Goal: Task Accomplishment & Management: Use online tool/utility

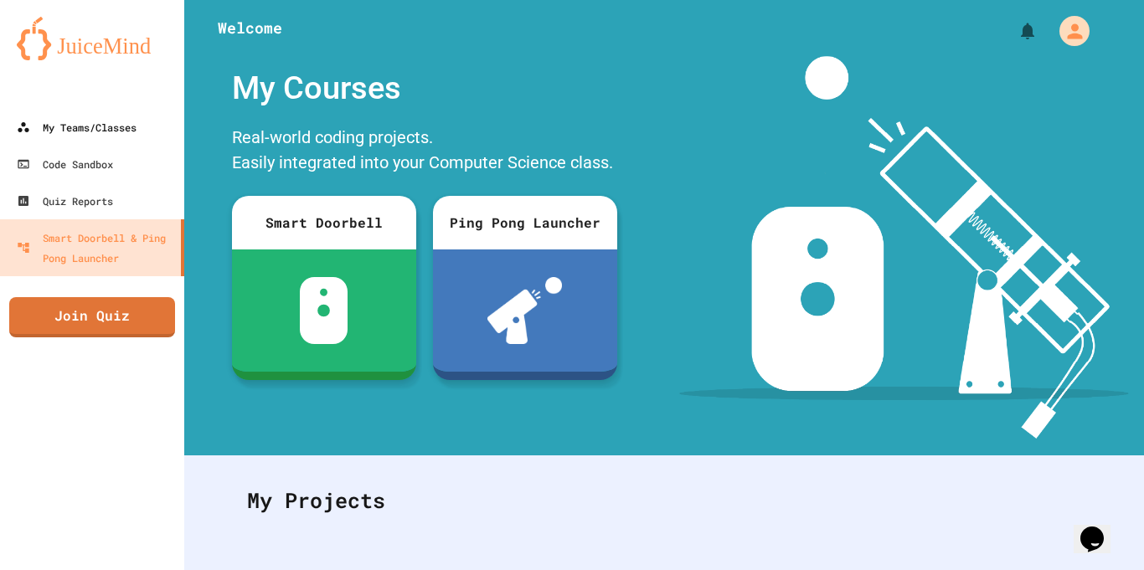
click at [60, 115] on link "My Teams/Classes" at bounding box center [92, 127] width 184 height 37
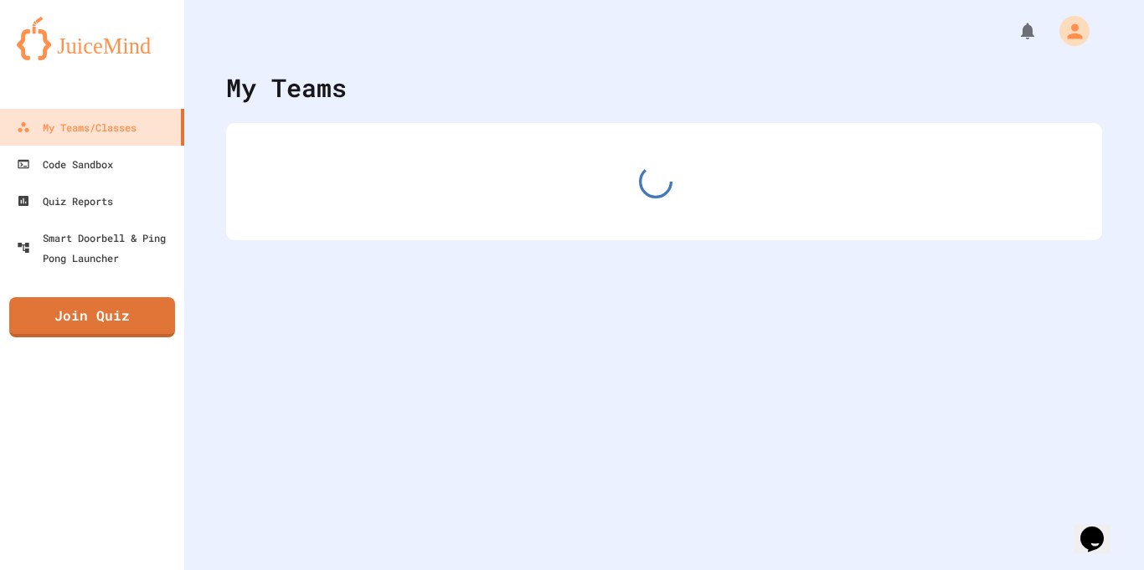
click at [75, 128] on div "My Teams/Classes" at bounding box center [77, 127] width 120 height 20
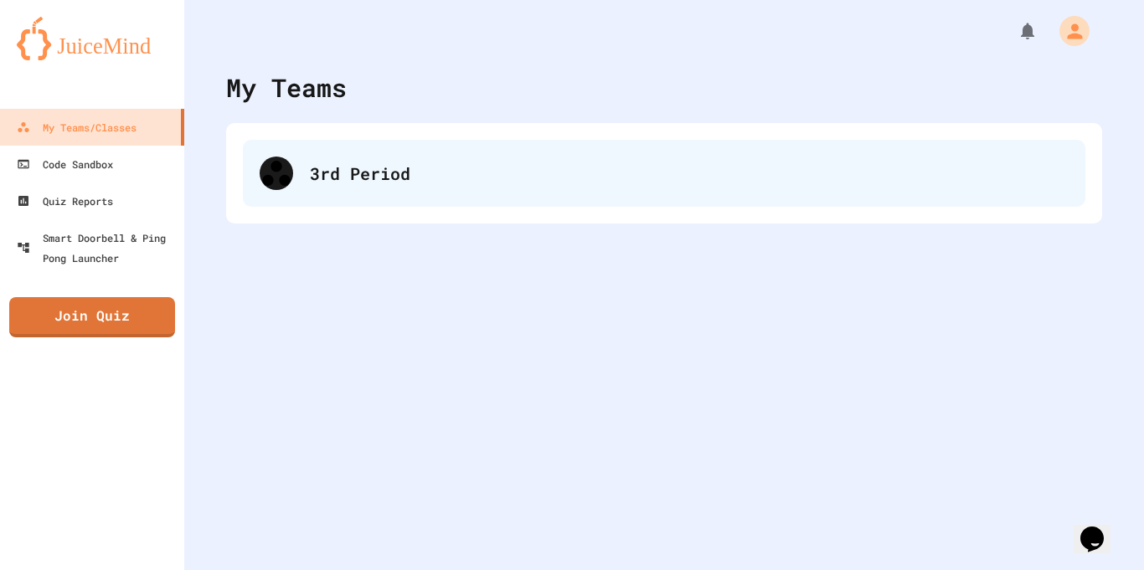
click at [295, 190] on div "3rd Period" at bounding box center [664, 173] width 842 height 67
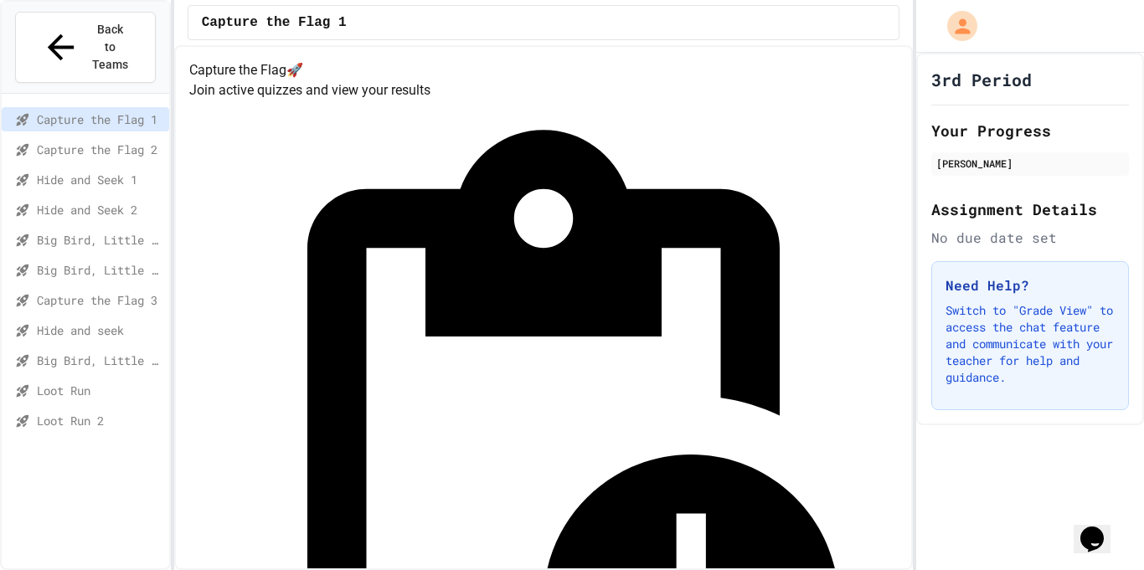
click at [79, 382] on span "Loot Run" at bounding box center [100, 391] width 126 height 18
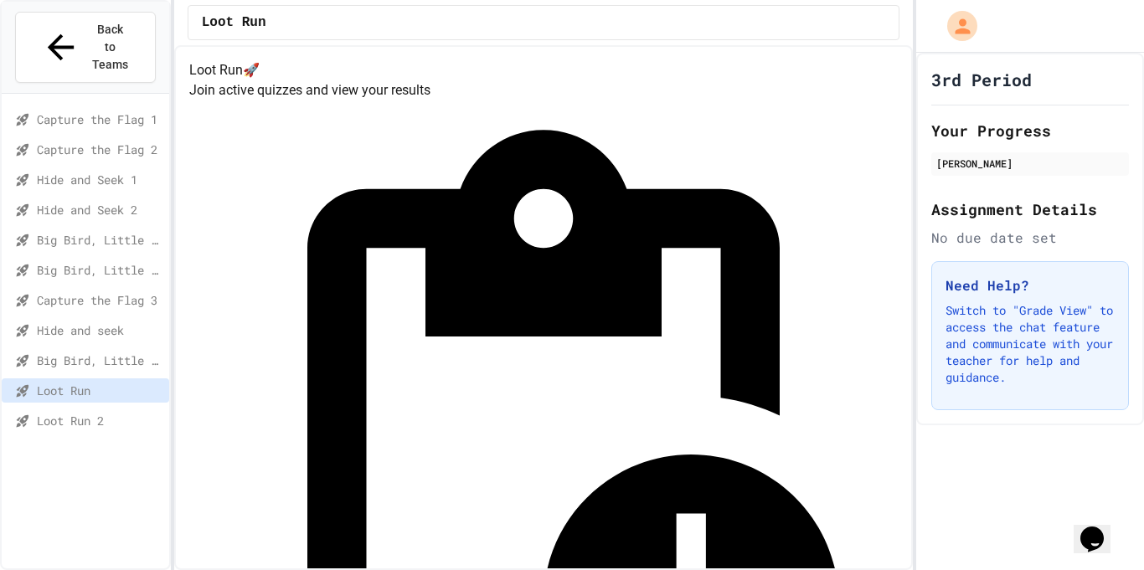
click at [633, 228] on div "Quiz in Progress! Started [DATE] Join Quiz Now" at bounding box center [543, 528] width 709 height 856
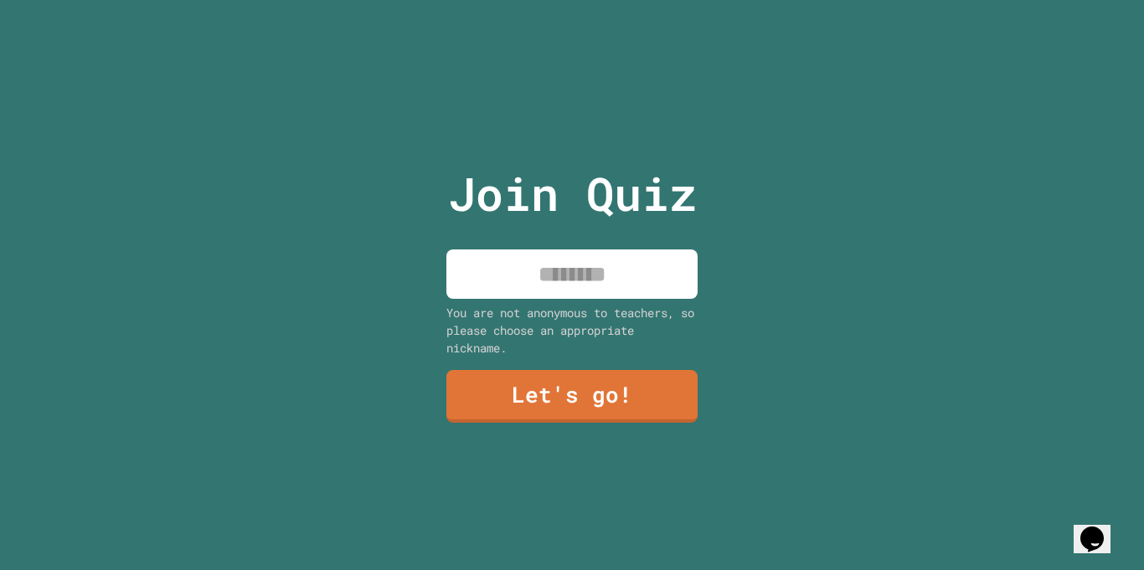
click at [610, 291] on input at bounding box center [571, 273] width 251 height 49
type input "***"
click at [611, 390] on link "Let's go!" at bounding box center [571, 396] width 251 height 53
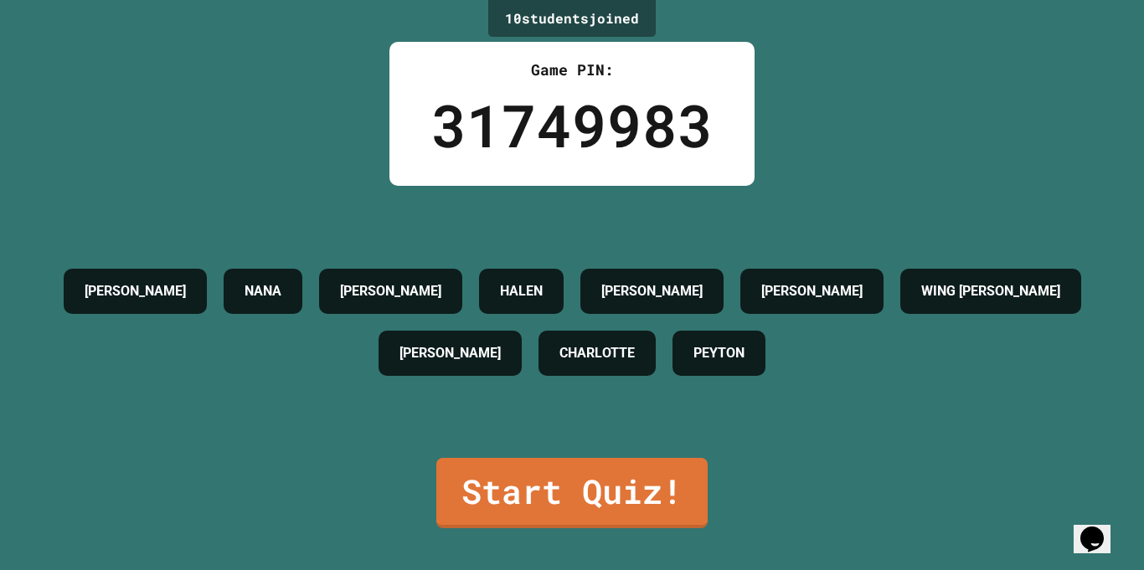
click at [645, 509] on link "Start Quiz!" at bounding box center [571, 493] width 271 height 70
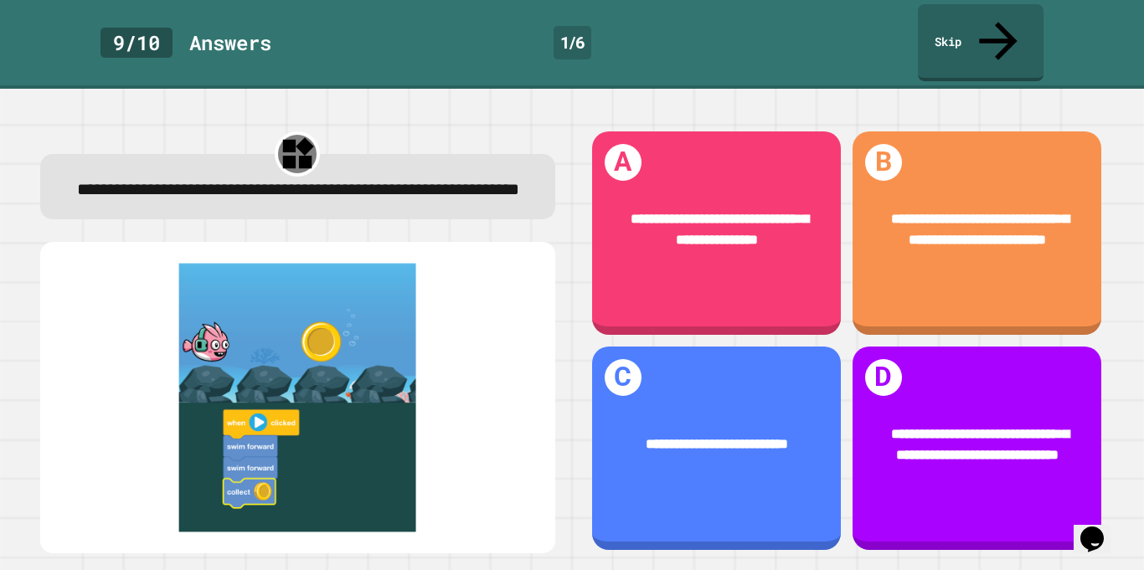
click at [1056, 263] on div "**********" at bounding box center [976, 232] width 249 height 203
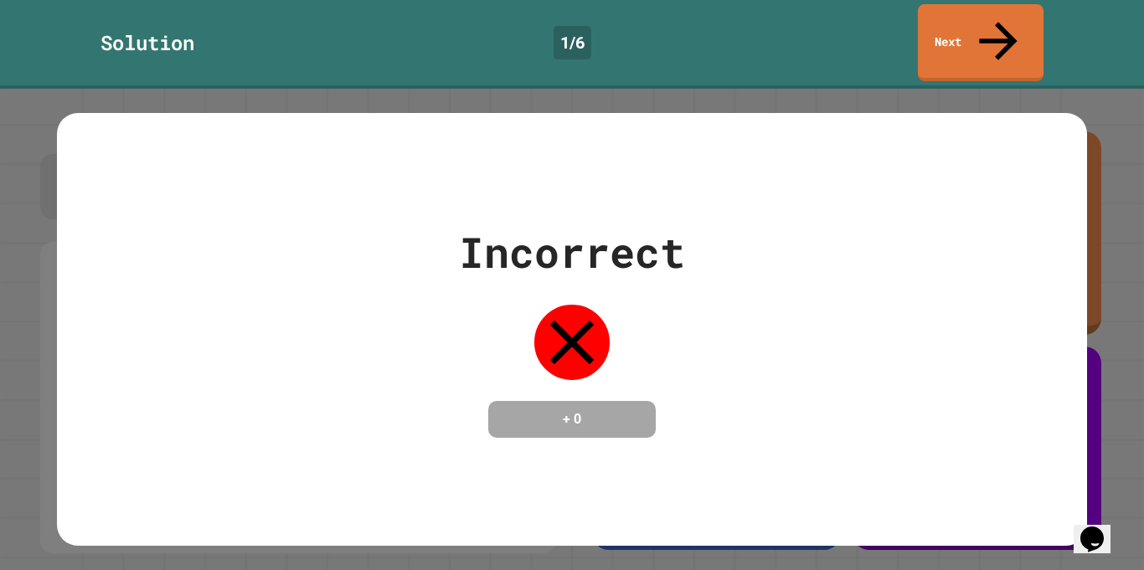
click at [1034, 31] on link "Next" at bounding box center [981, 42] width 126 height 77
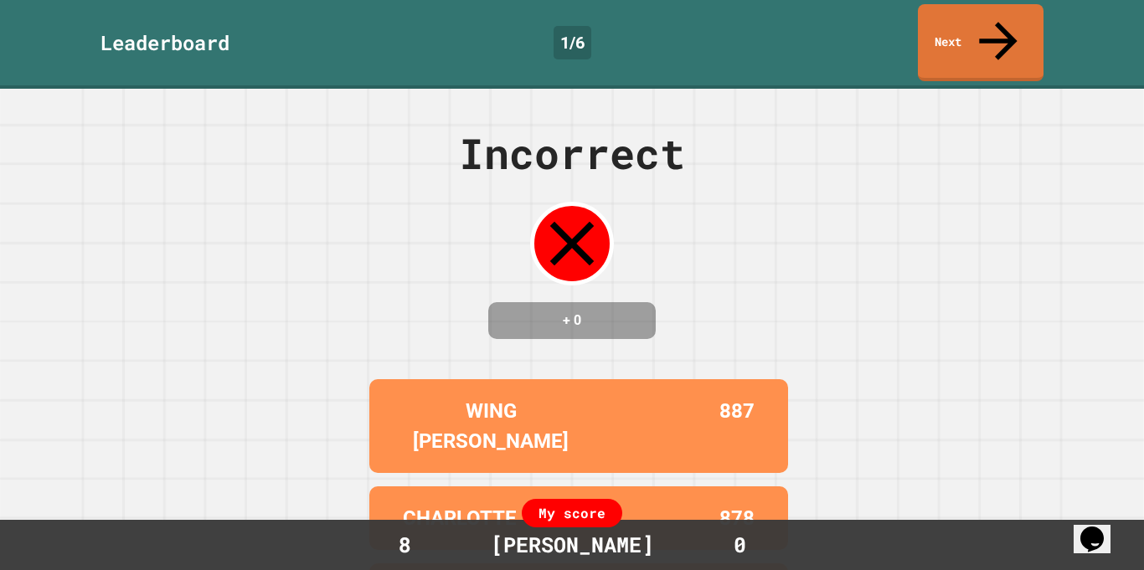
click at [1012, 26] on link "Next" at bounding box center [981, 42] width 126 height 77
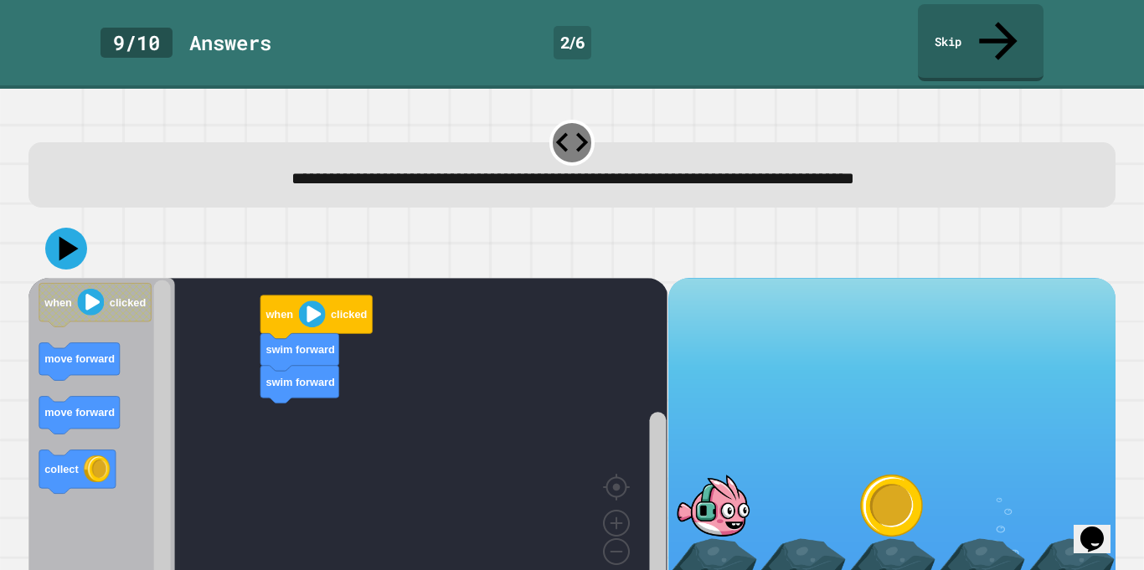
scroll to position [1, 0]
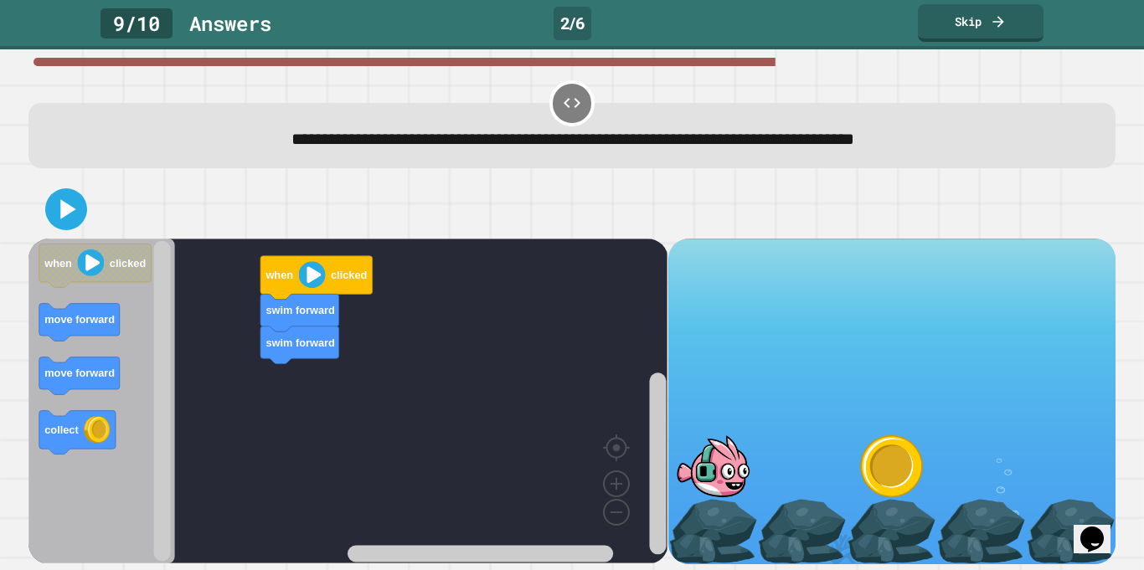
scroll to position [1, 0]
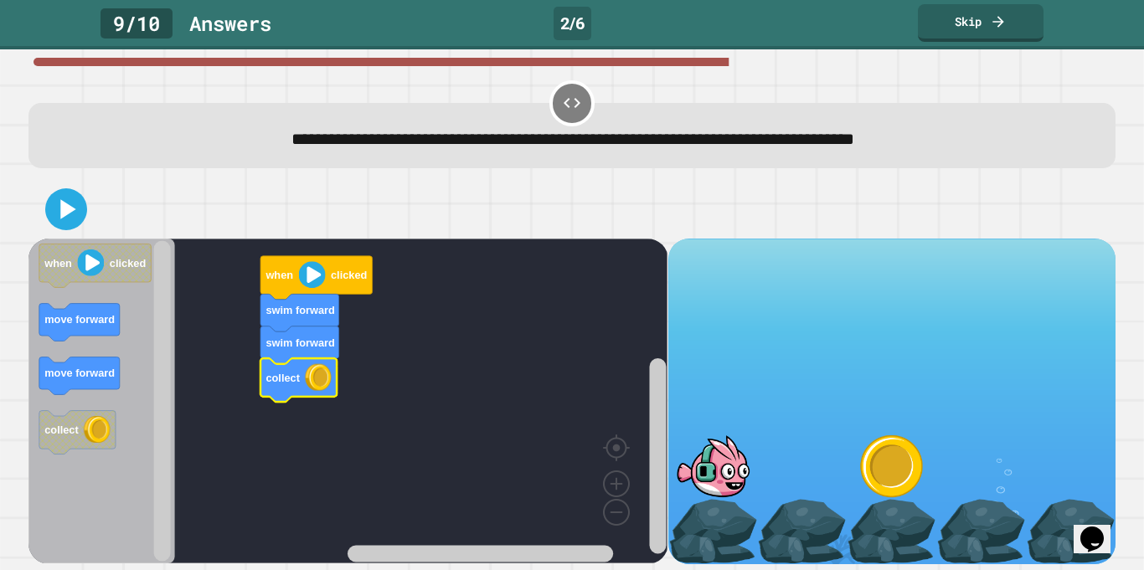
click at [59, 208] on icon at bounding box center [65, 209] width 33 height 33
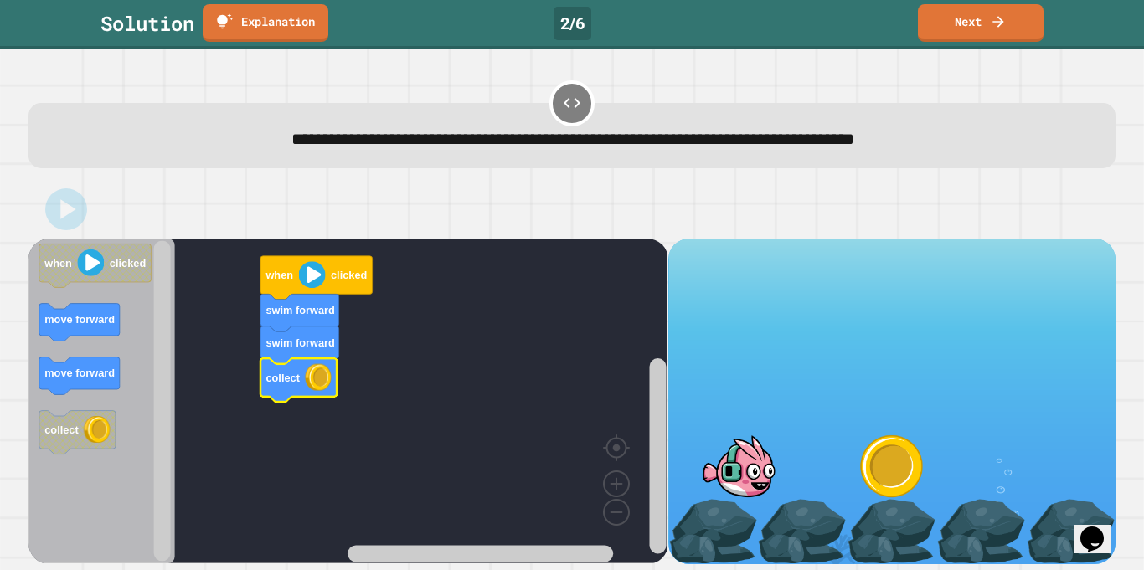
click at [1002, 31] on link "Next" at bounding box center [981, 23] width 126 height 38
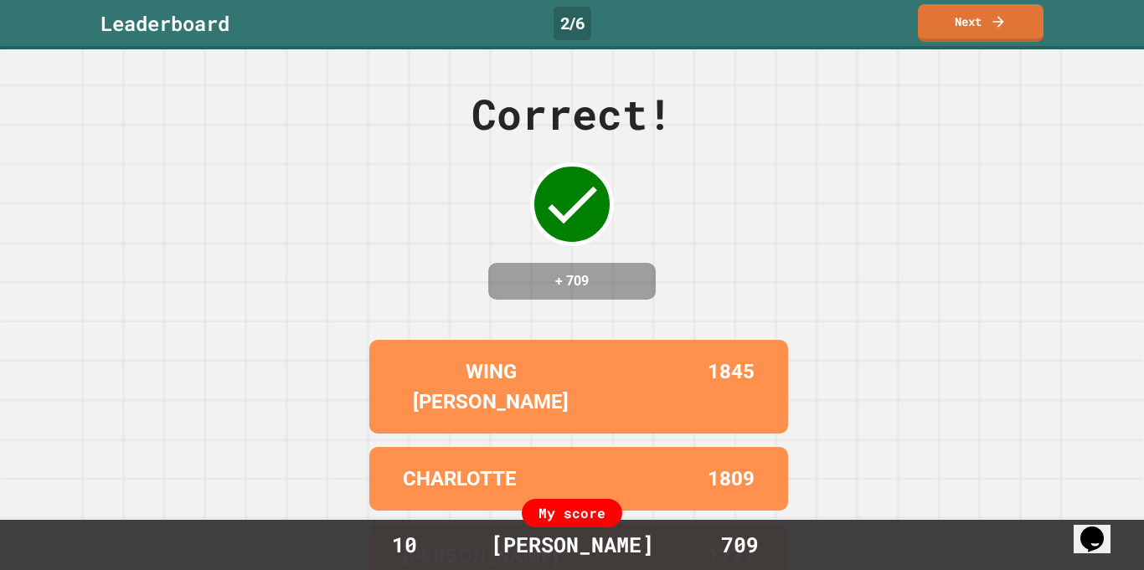
click at [1018, 10] on link "Next" at bounding box center [981, 23] width 126 height 38
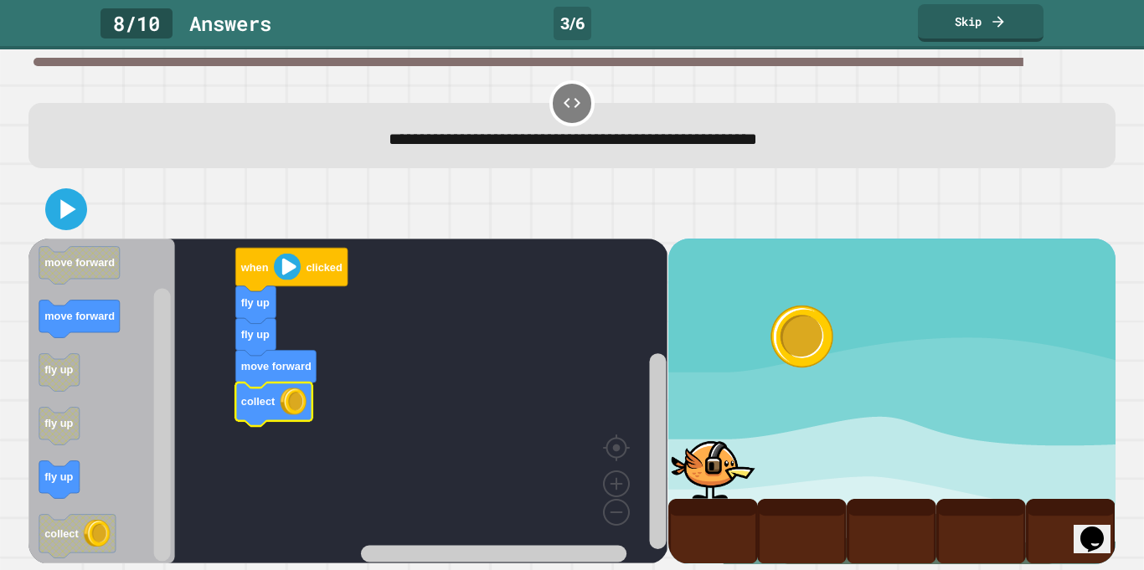
click at [57, 207] on icon at bounding box center [65, 209] width 33 height 33
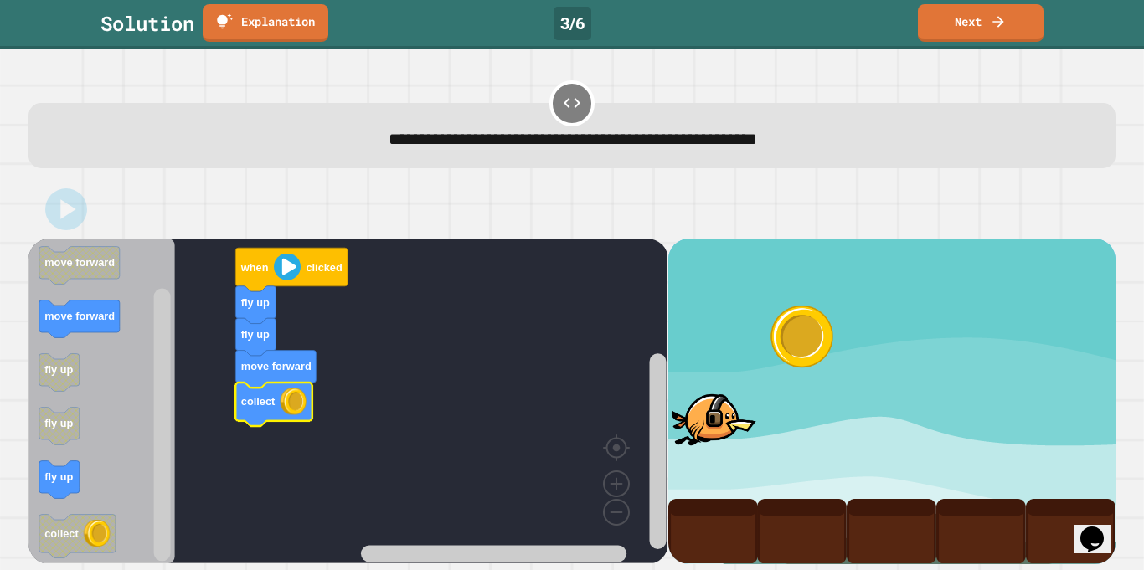
click at [1020, 27] on link "Next" at bounding box center [981, 23] width 126 height 38
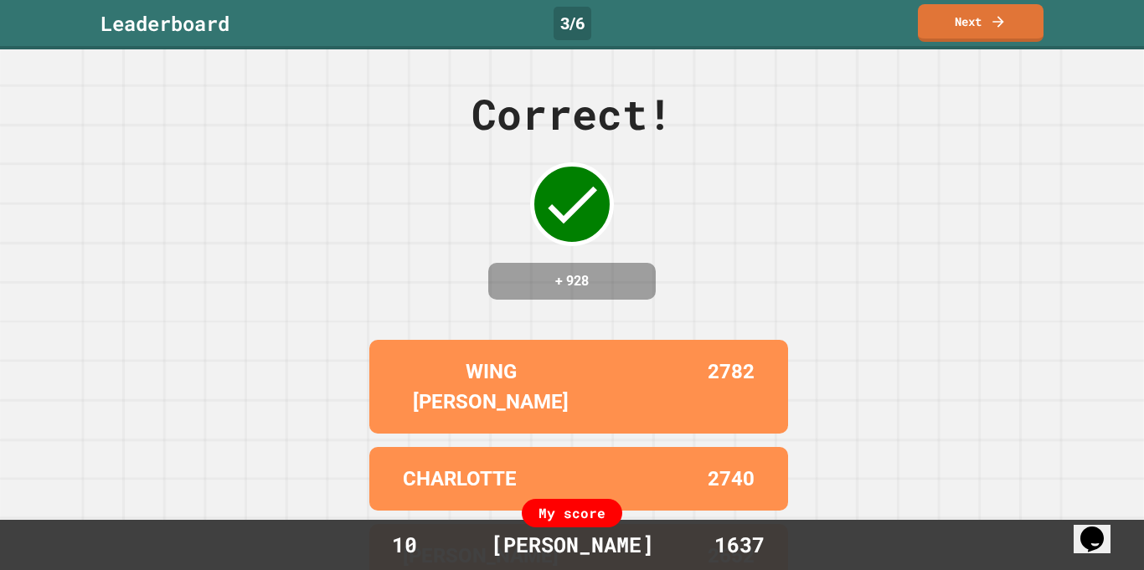
click at [1033, 19] on link "Next" at bounding box center [981, 23] width 126 height 38
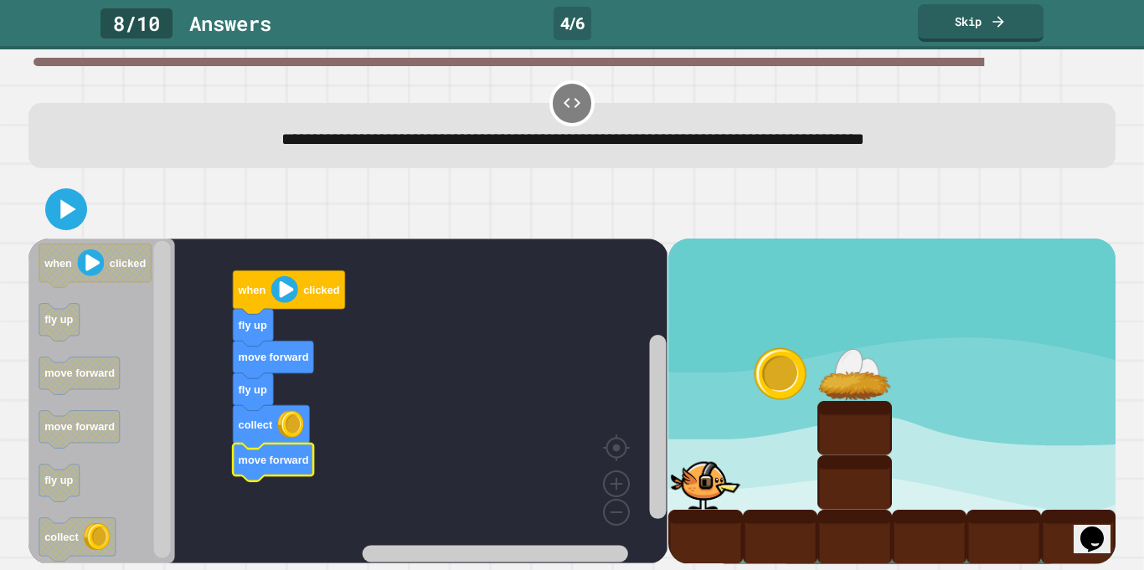
click at [60, 216] on icon at bounding box center [65, 209] width 33 height 33
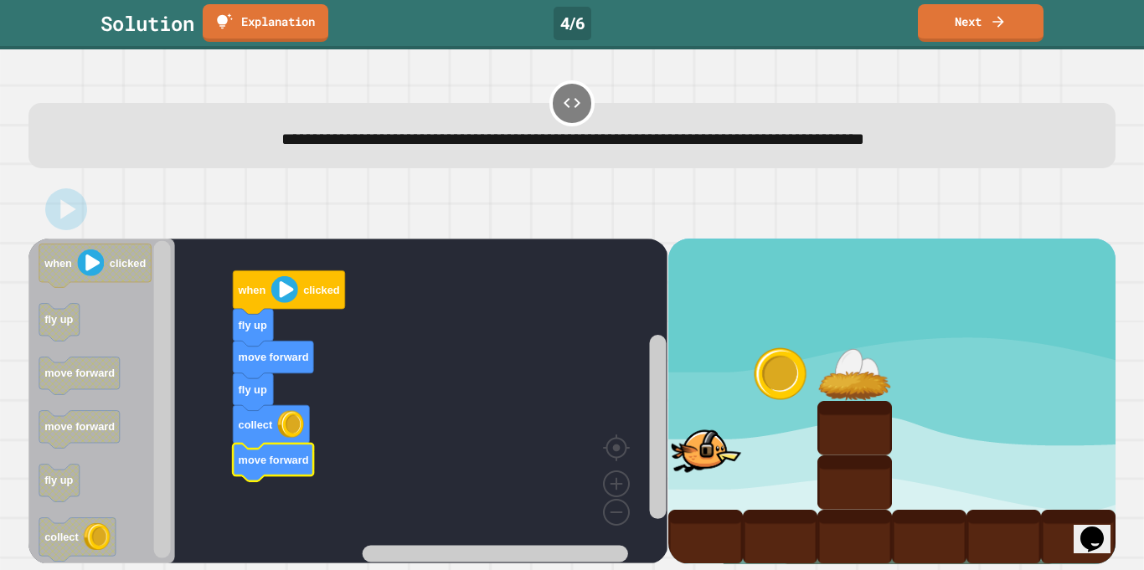
click at [1026, 31] on link "Next" at bounding box center [981, 23] width 126 height 38
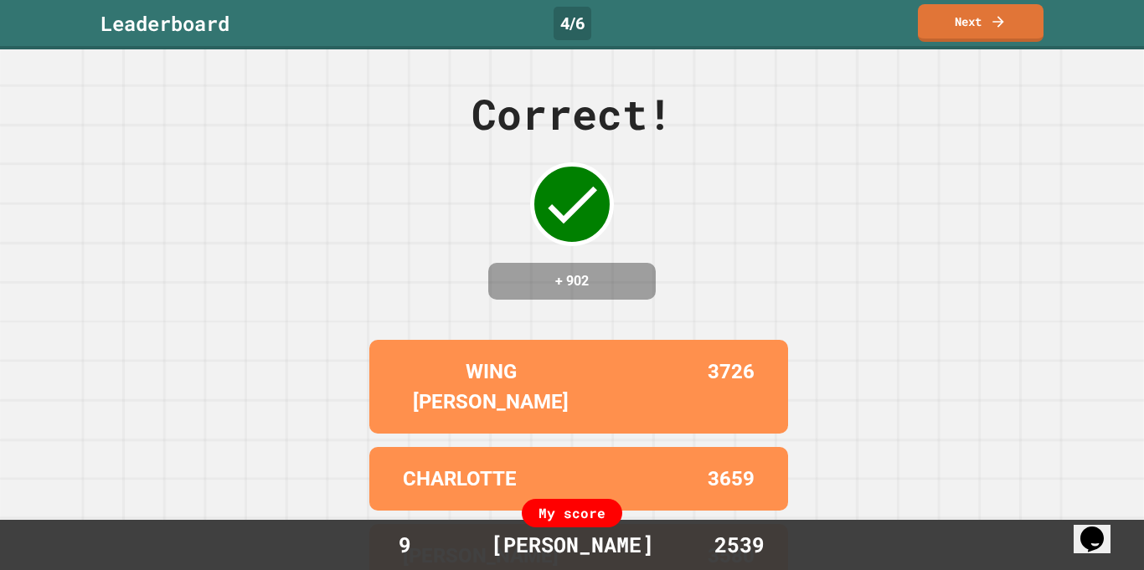
click at [1016, 26] on link "Next" at bounding box center [981, 23] width 126 height 38
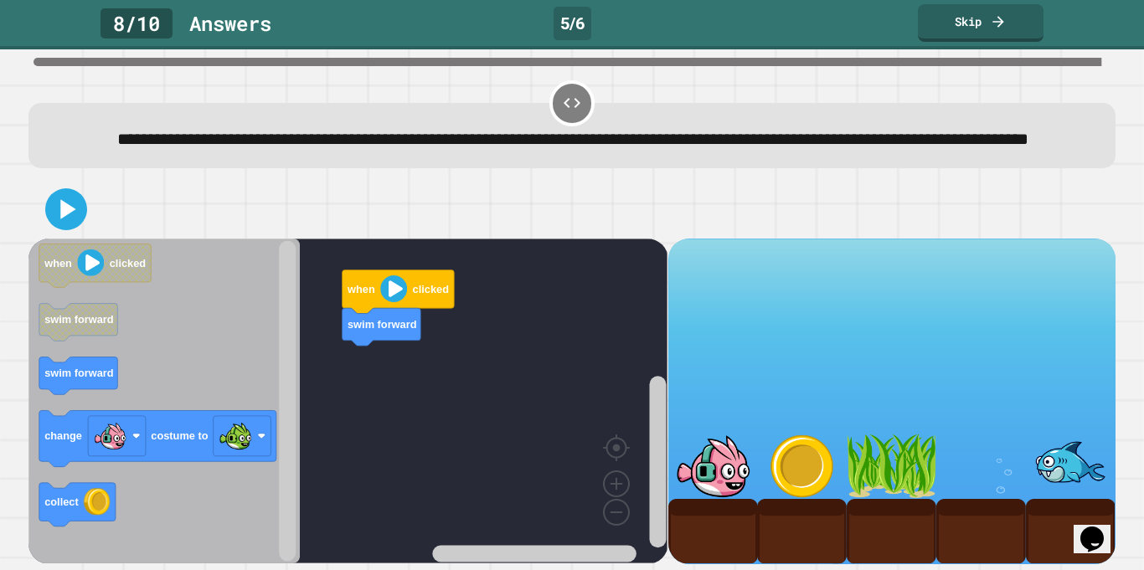
scroll to position [28, 0]
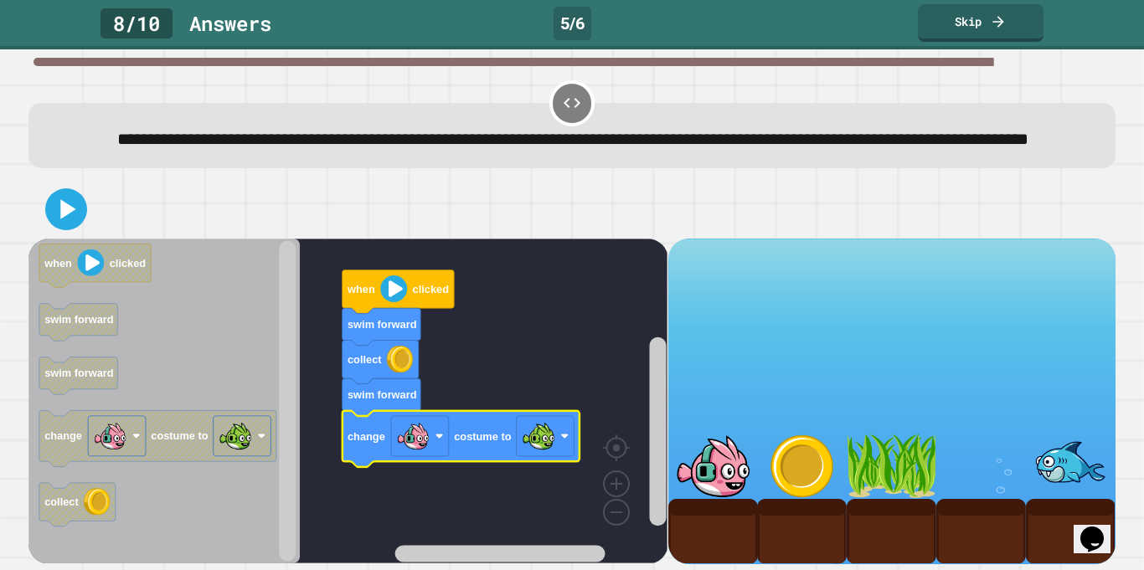
click at [51, 221] on icon at bounding box center [65, 209] width 33 height 33
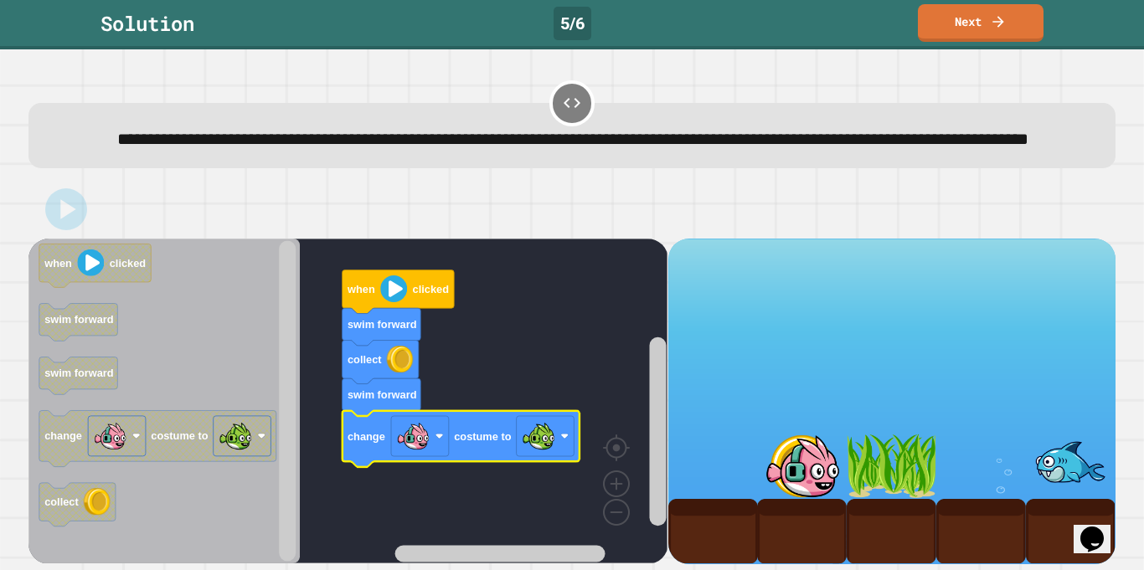
click at [1020, 30] on link "Next" at bounding box center [981, 23] width 126 height 38
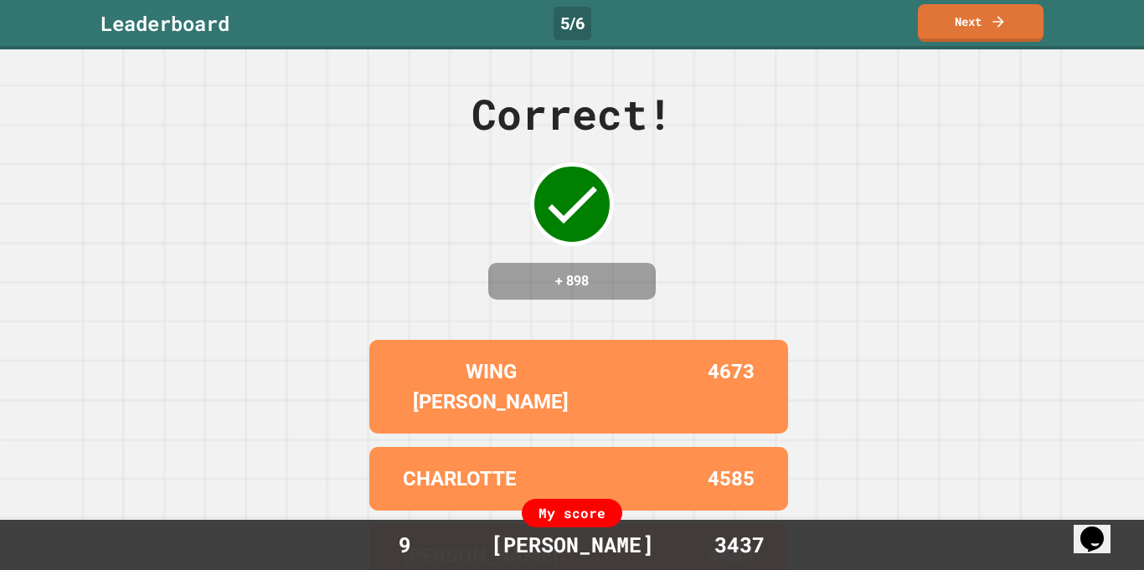
click at [1015, 38] on link "Next" at bounding box center [981, 23] width 126 height 38
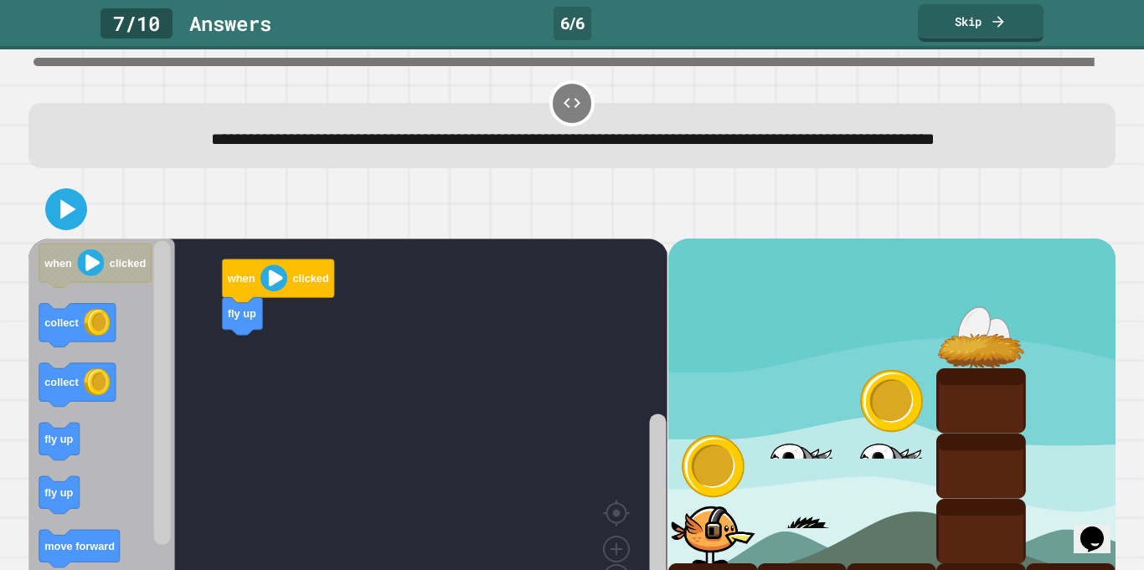
scroll to position [93, 0]
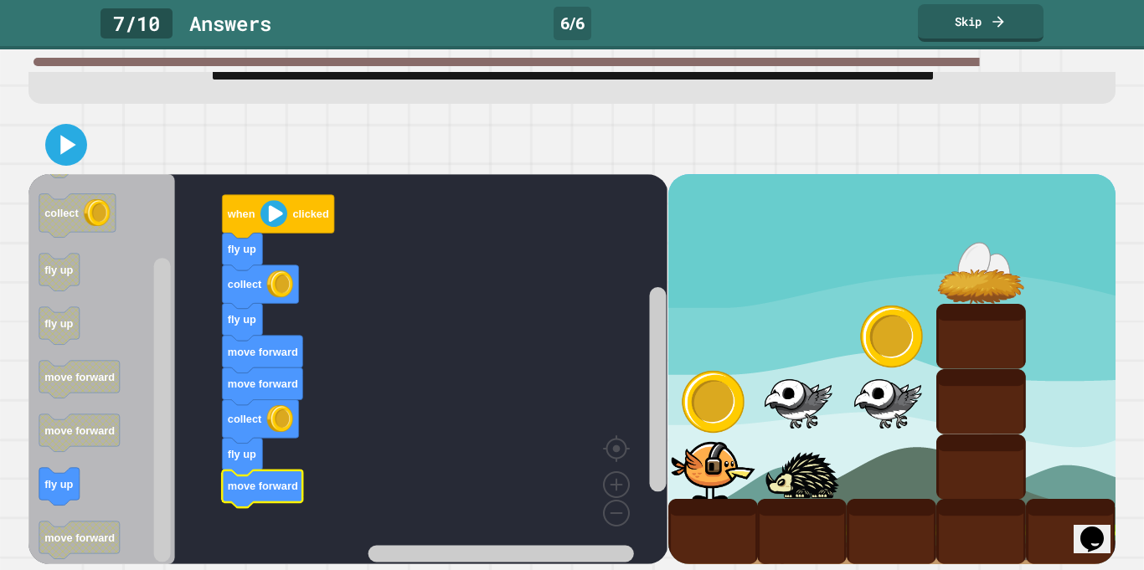
click at [77, 133] on icon at bounding box center [65, 144] width 33 height 33
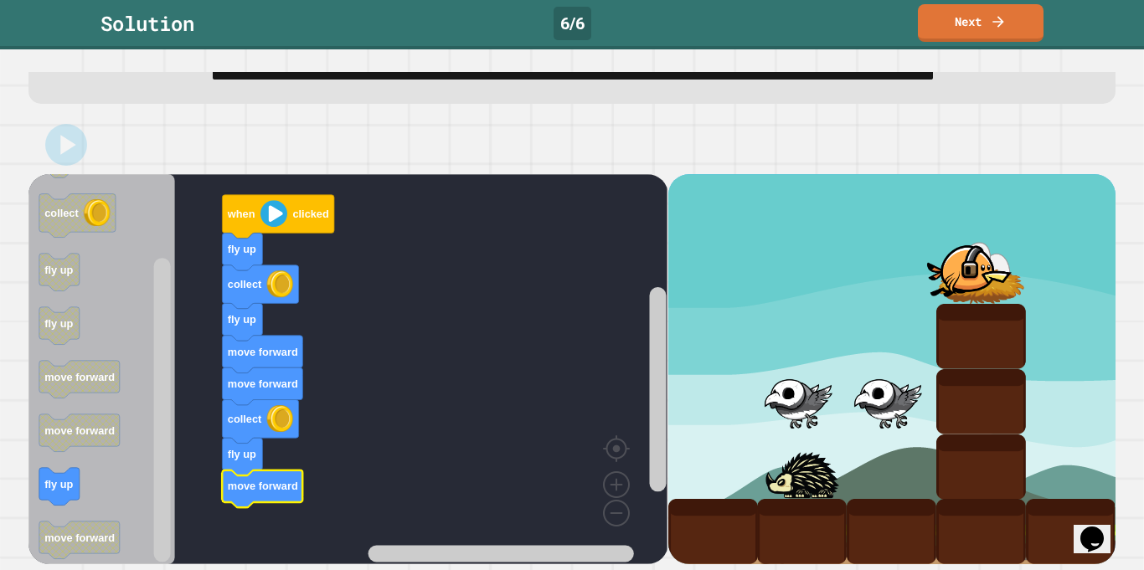
click at [1016, 26] on link "Next" at bounding box center [981, 23] width 126 height 38
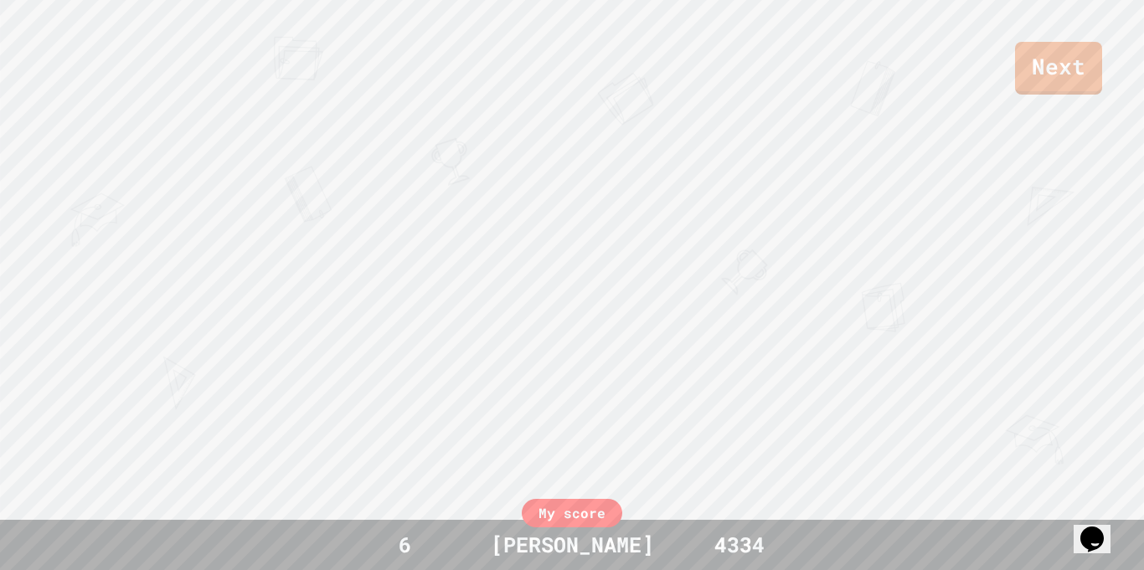
click at [1030, 23] on div "Next" at bounding box center [572, 47] width 1144 height 95
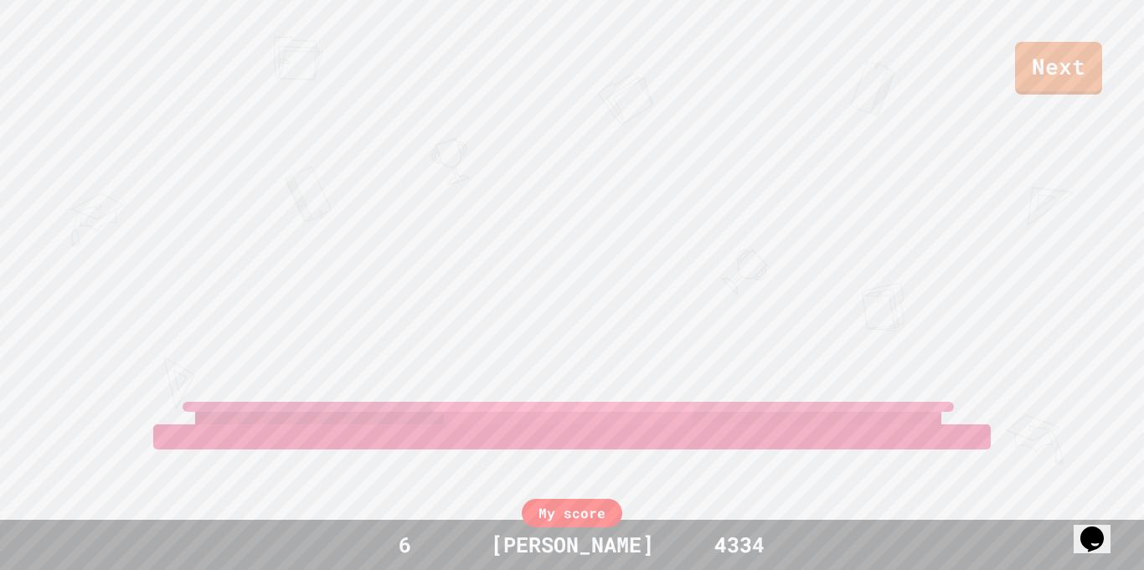
click at [1064, 75] on link "Next" at bounding box center [1058, 68] width 87 height 53
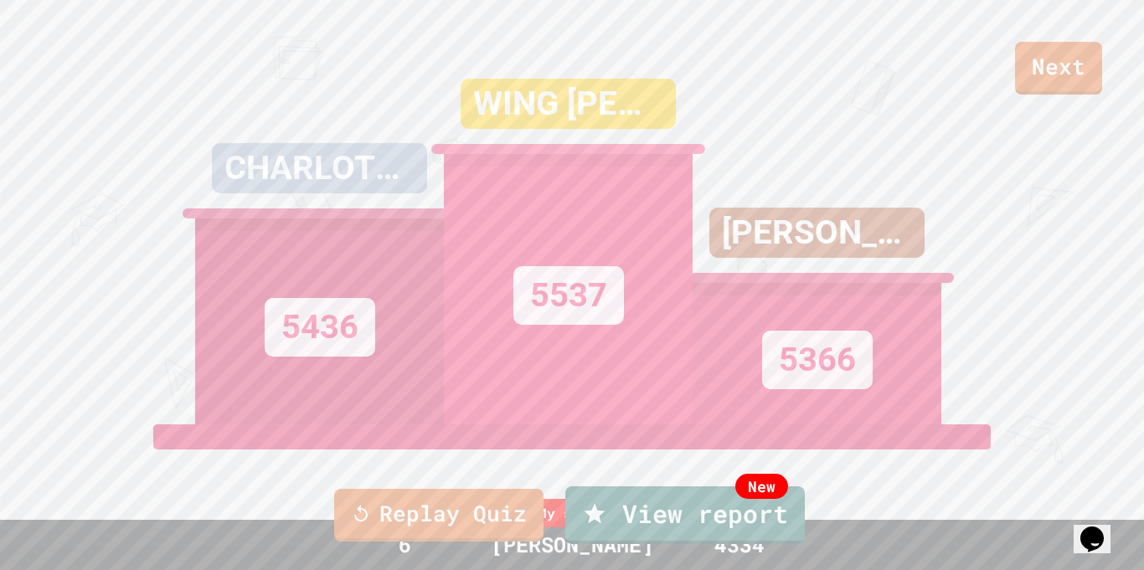
click at [530, 504] on link "Replay Quiz" at bounding box center [438, 515] width 209 height 53
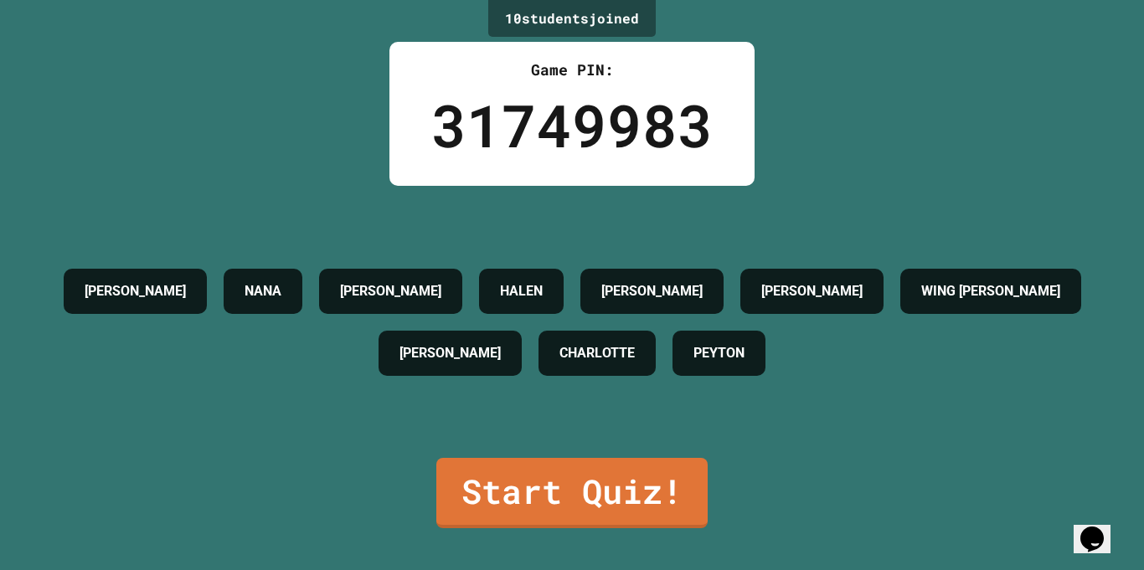
click at [625, 493] on link "Start Quiz!" at bounding box center [571, 493] width 271 height 70
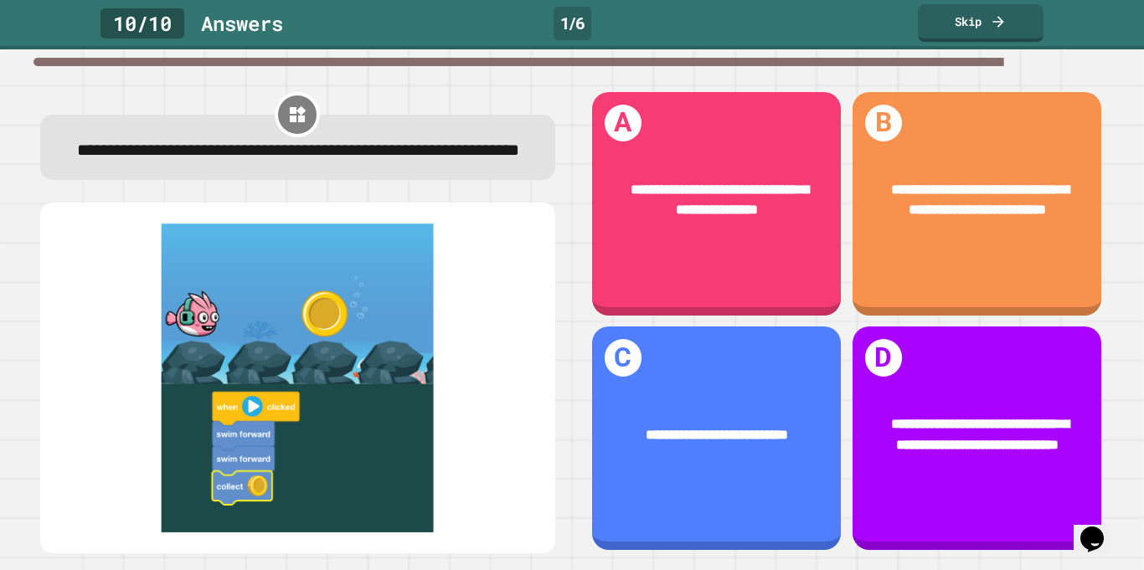
click at [1023, 399] on div "**********" at bounding box center [976, 434] width 249 height 97
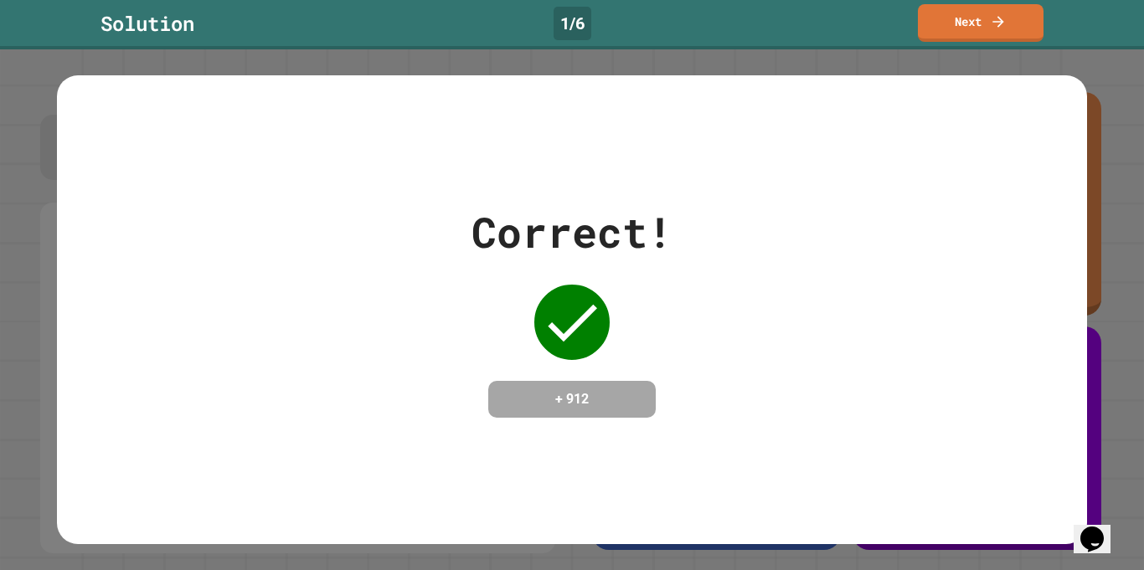
click at [1009, 40] on link "Next" at bounding box center [981, 23] width 126 height 38
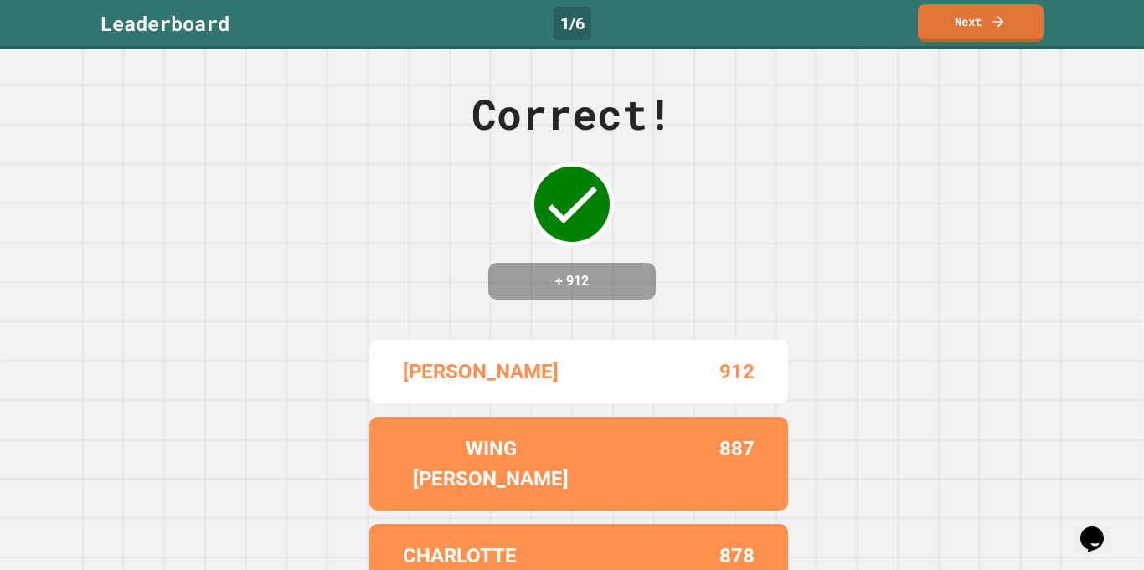
click at [1025, 38] on link "Next" at bounding box center [981, 23] width 126 height 38
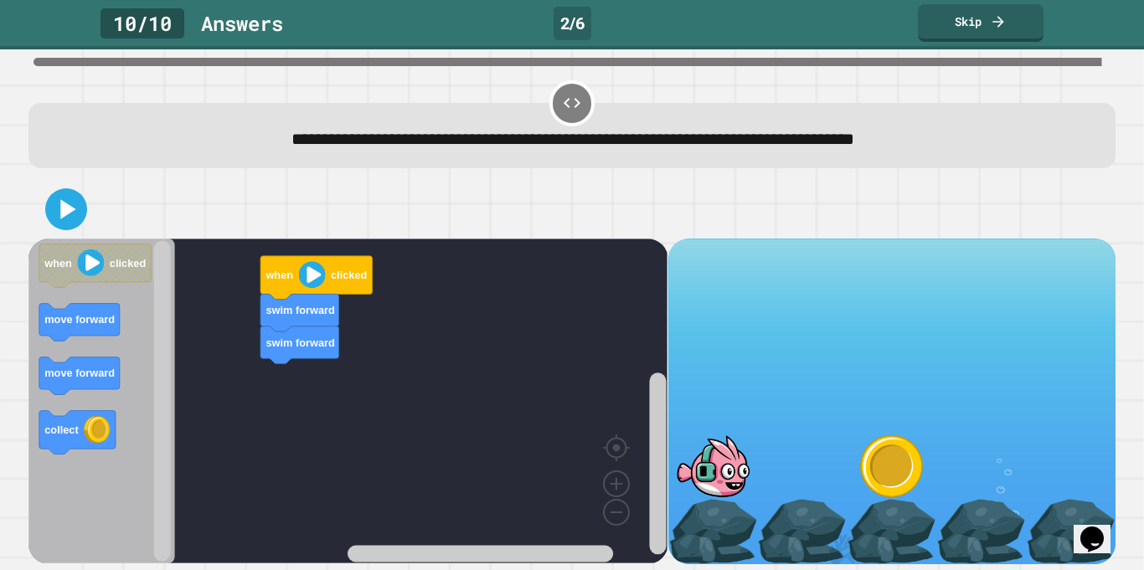
scroll to position [1, 0]
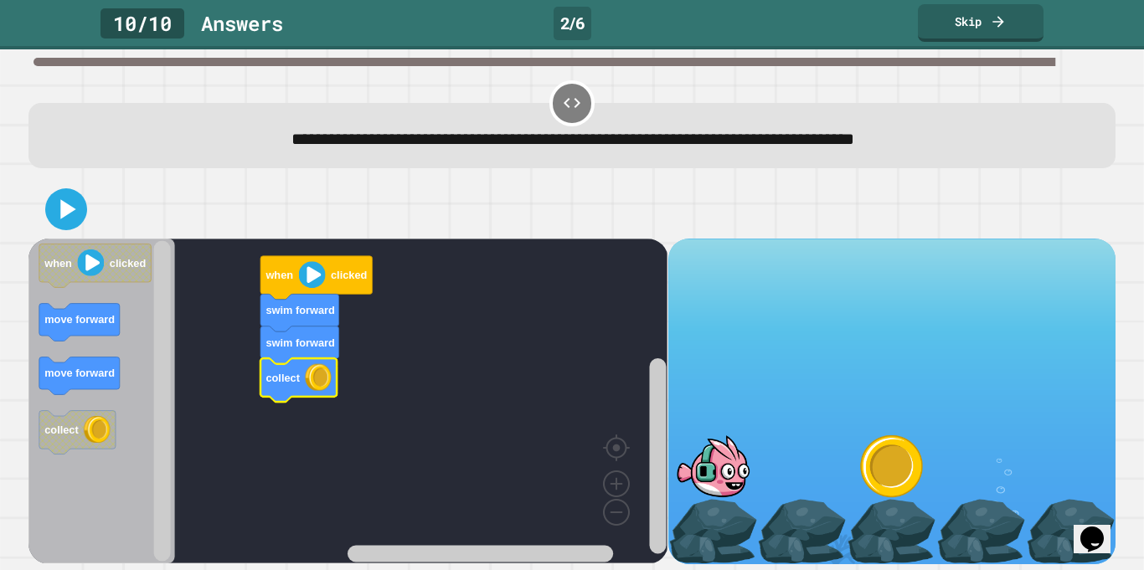
click at [59, 229] on button at bounding box center [66, 209] width 42 height 42
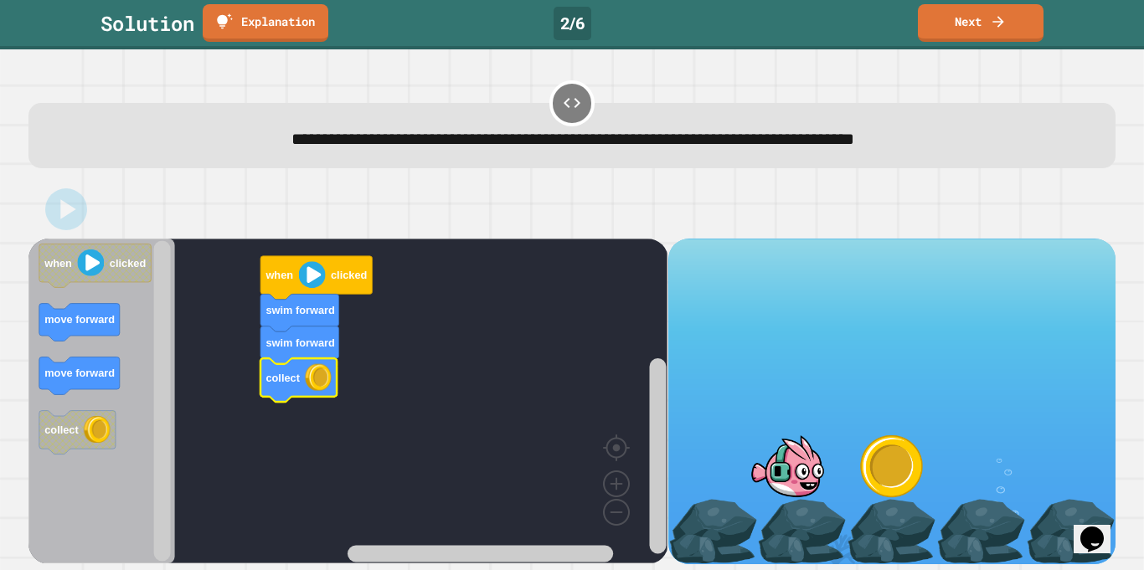
click at [1024, 35] on link "Next" at bounding box center [981, 23] width 126 height 38
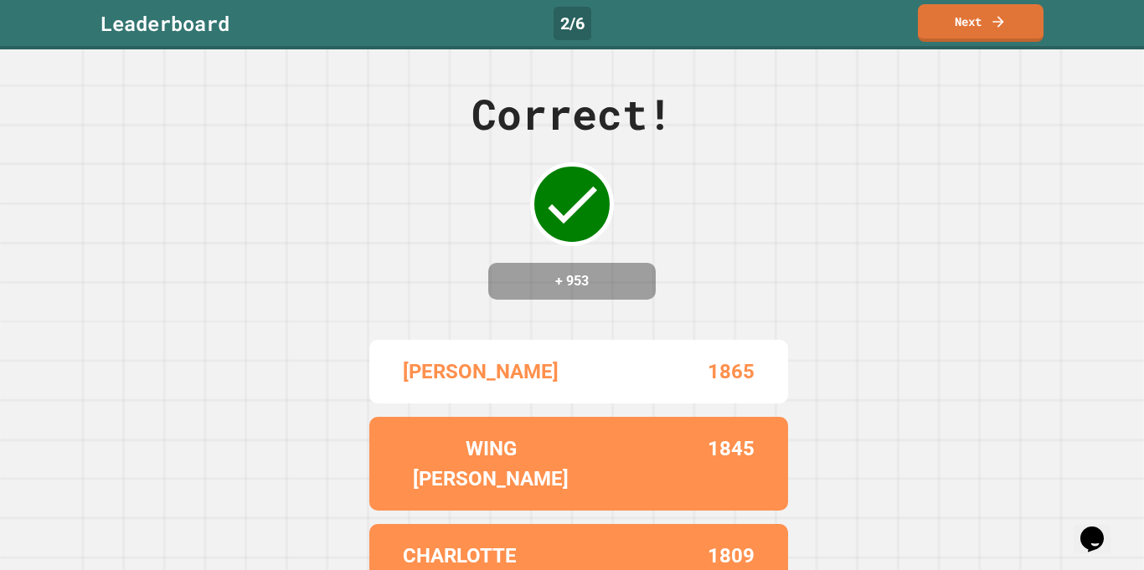
click at [1018, 33] on link "Next" at bounding box center [981, 23] width 126 height 38
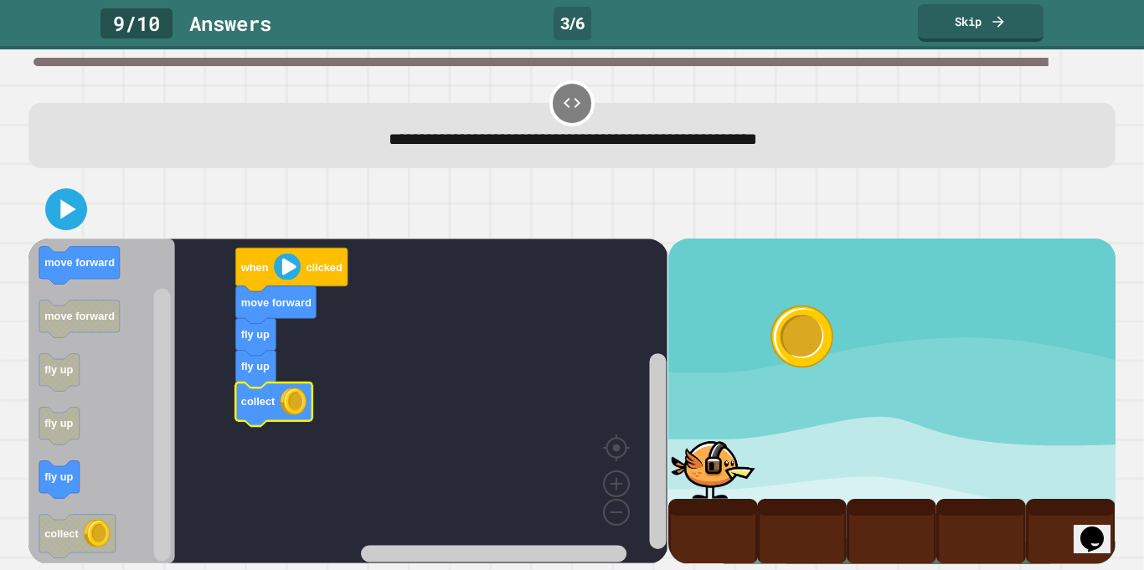
click at [63, 222] on icon at bounding box center [65, 209] width 33 height 33
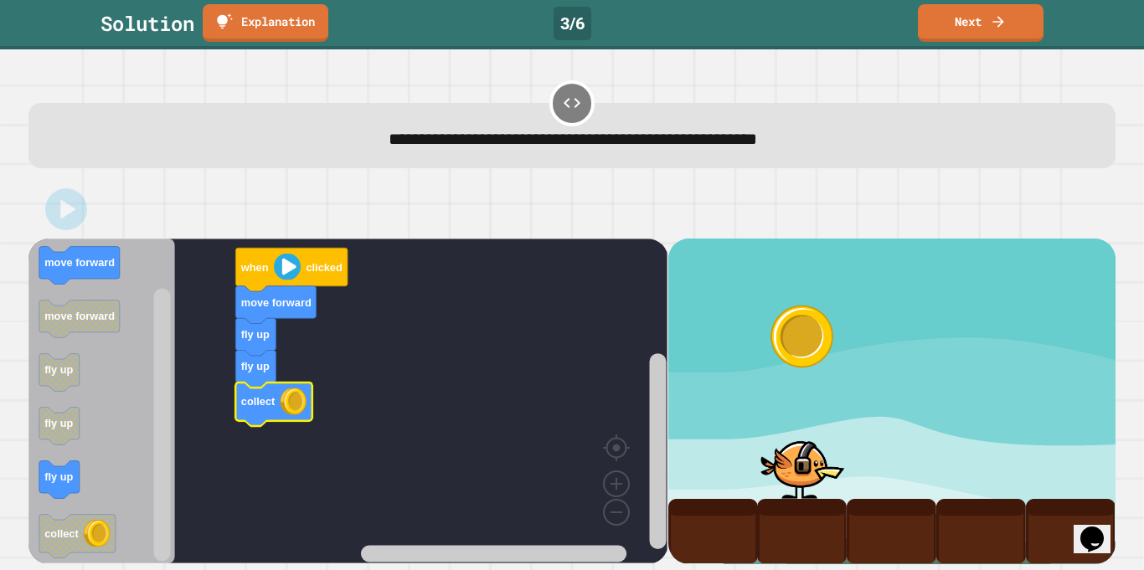
click at [1027, 36] on link "Next" at bounding box center [981, 23] width 126 height 38
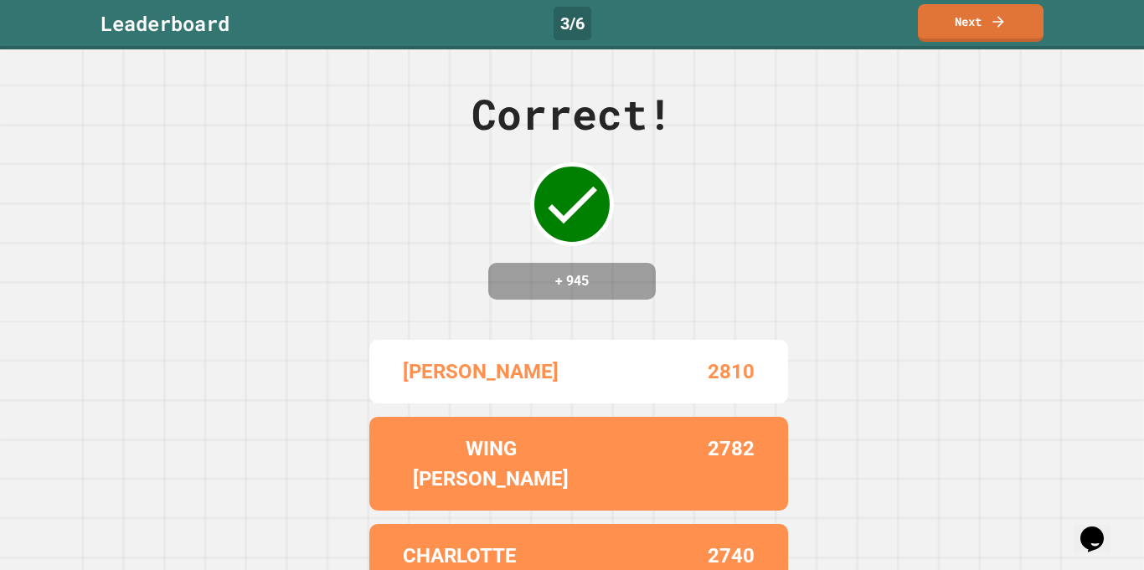
click at [1026, 27] on link "Next" at bounding box center [981, 23] width 126 height 38
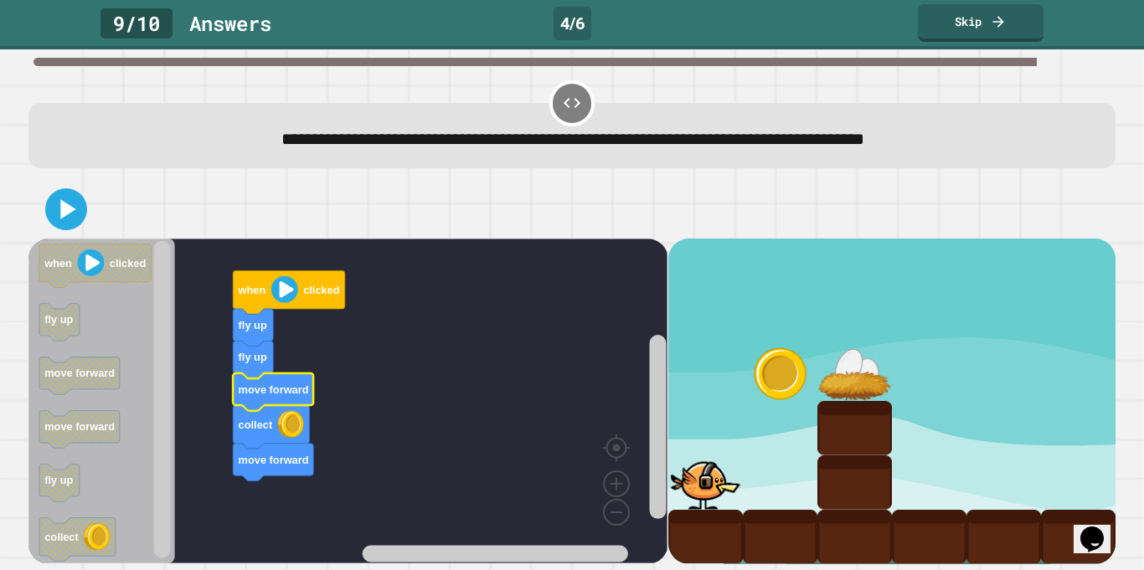
click at [59, 224] on icon at bounding box center [65, 209] width 33 height 33
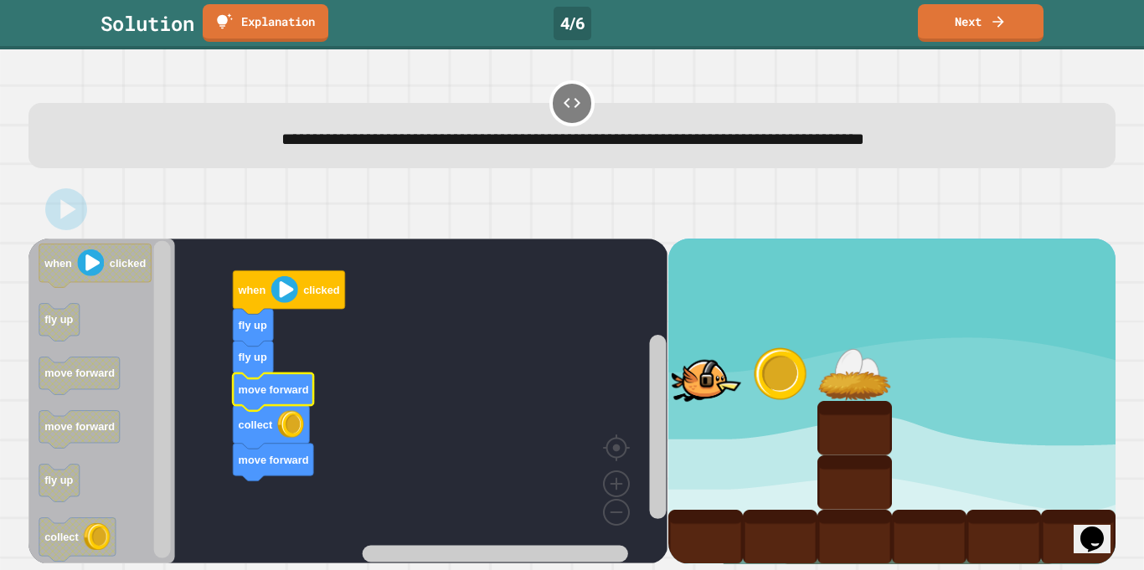
click at [1018, 30] on link "Next" at bounding box center [981, 23] width 126 height 38
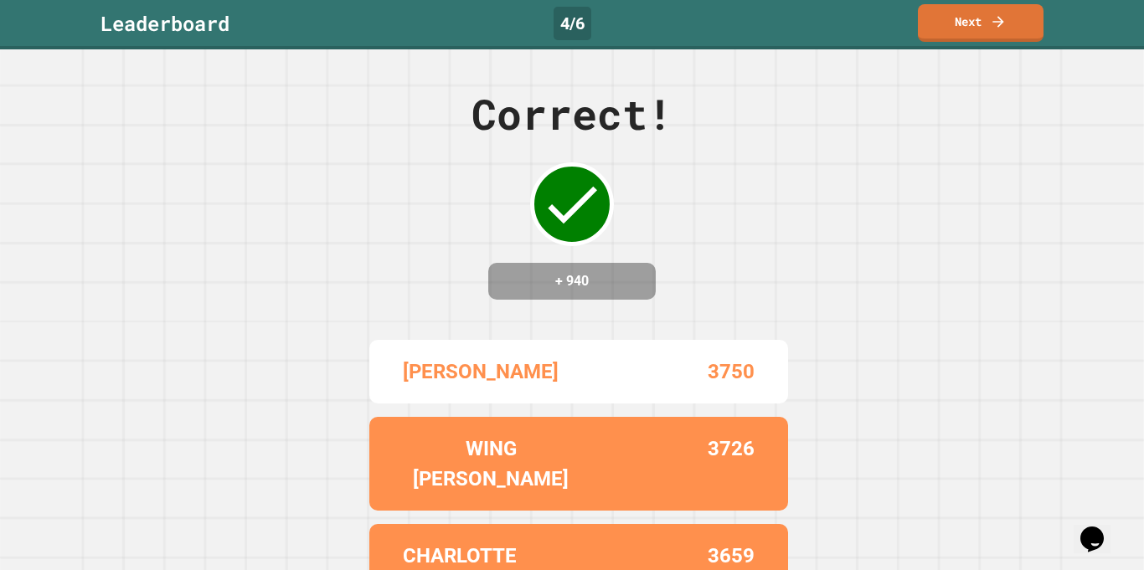
click at [1022, 29] on link "Next" at bounding box center [981, 23] width 126 height 38
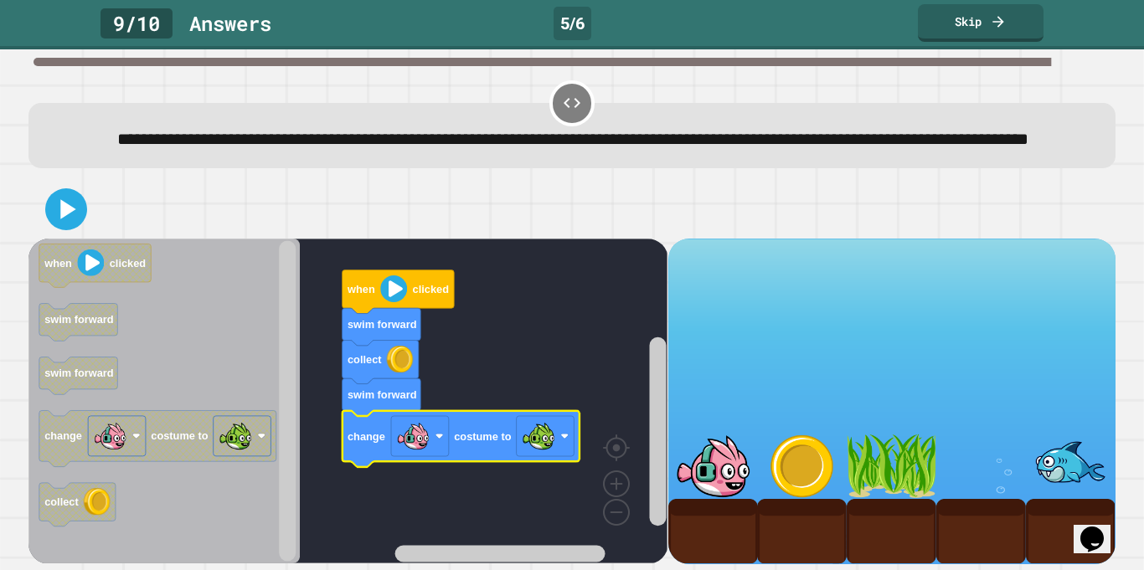
click at [72, 239] on div at bounding box center [571, 209] width 1087 height 59
click at [75, 226] on icon at bounding box center [65, 209] width 33 height 33
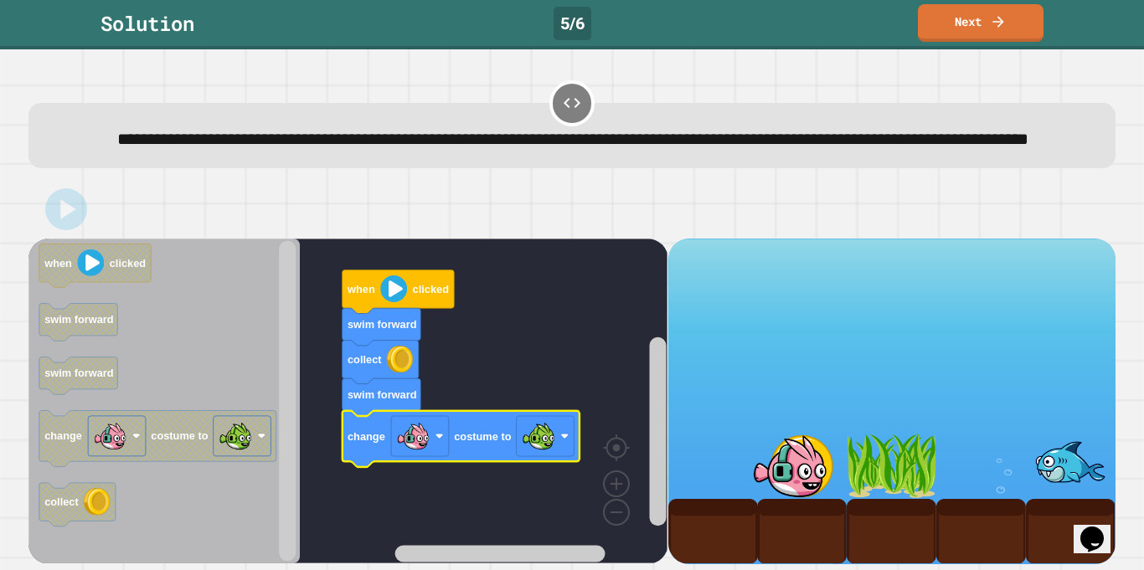
click at [1020, 31] on link "Next" at bounding box center [981, 23] width 126 height 38
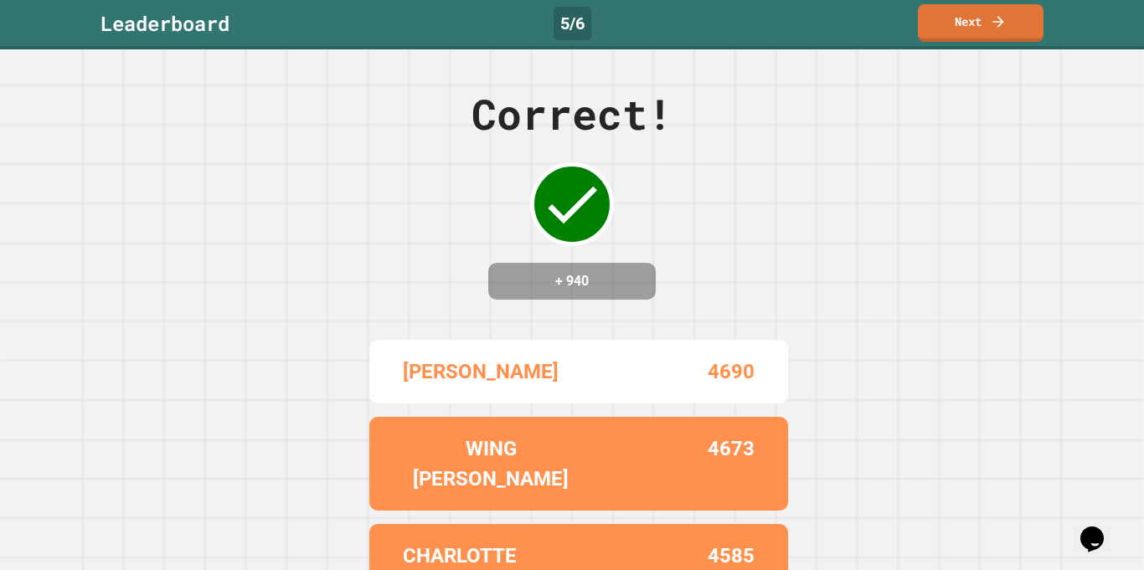
click at [1021, 28] on link "Next" at bounding box center [981, 23] width 126 height 38
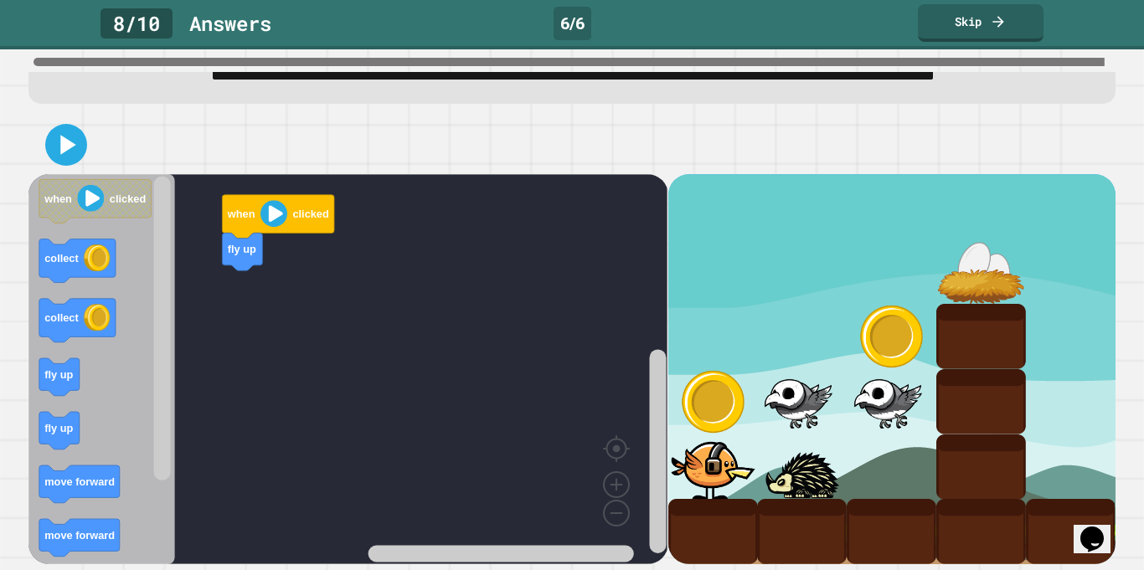
scroll to position [78, 0]
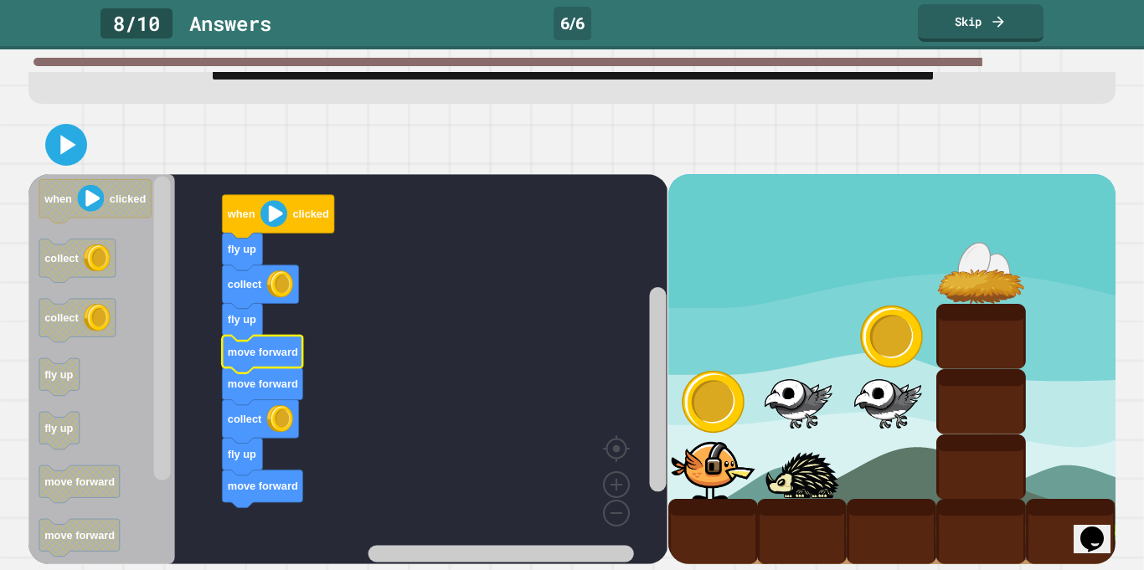
click at [79, 156] on icon at bounding box center [65, 144] width 33 height 33
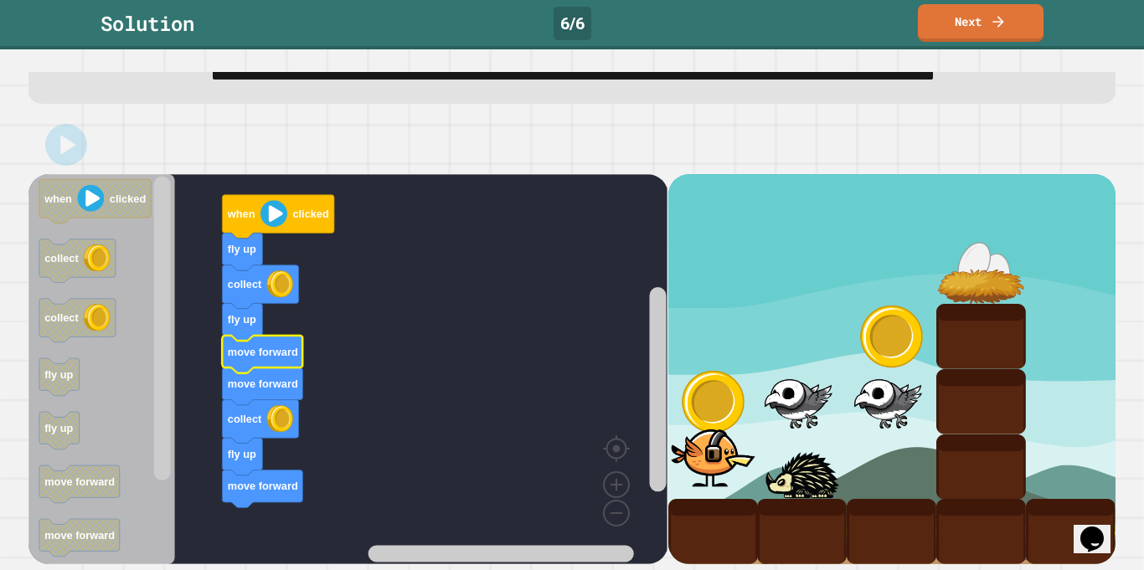
click at [1021, 35] on link "Next" at bounding box center [981, 23] width 126 height 38
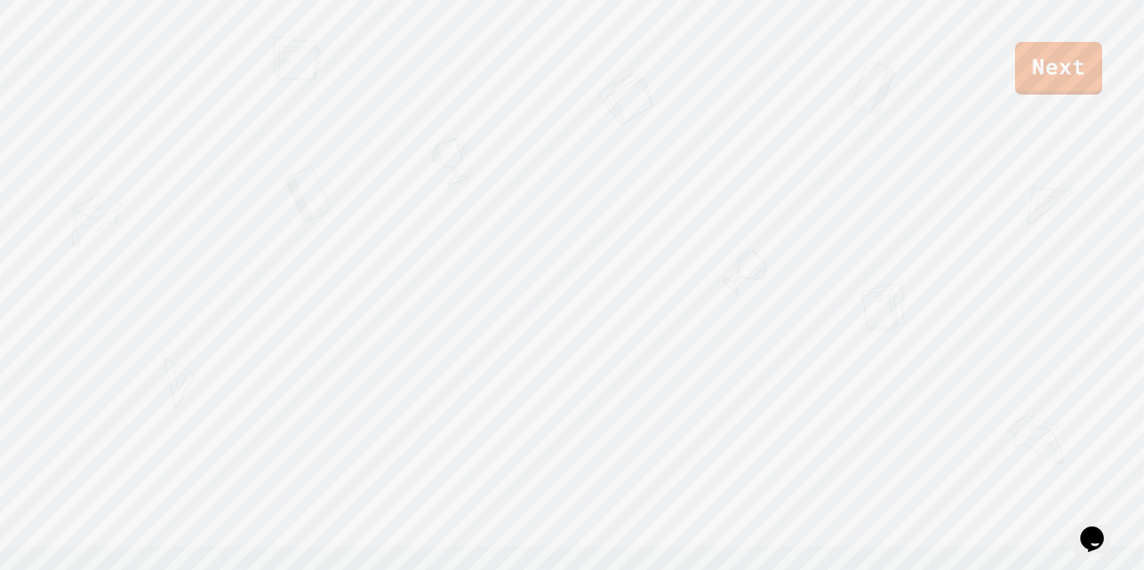
click at [1027, 28] on div "Next" at bounding box center [572, 47] width 1144 height 95
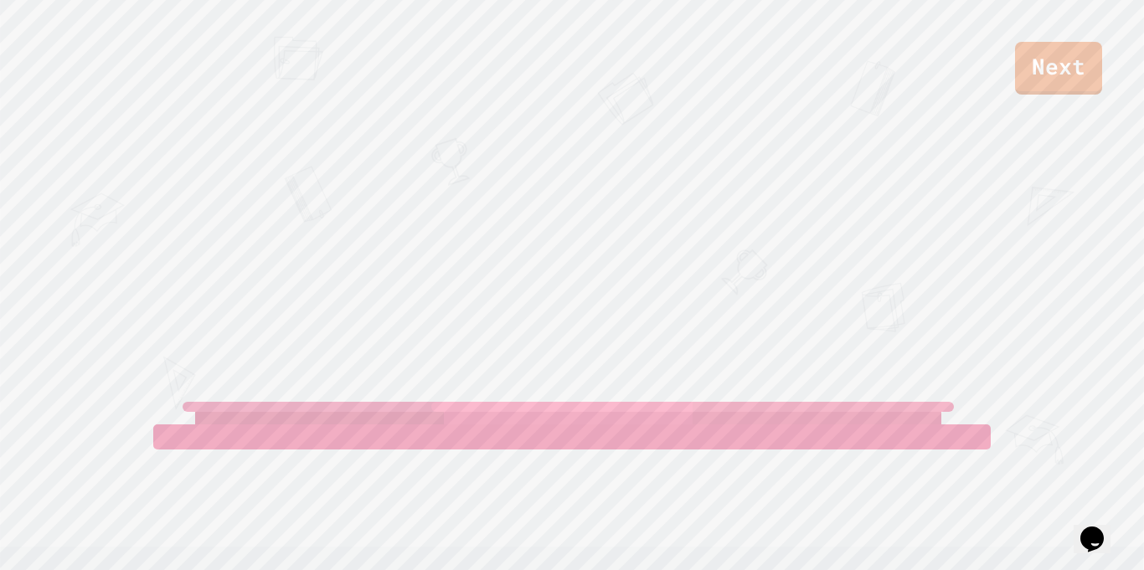
click at [1069, 69] on link "Next" at bounding box center [1058, 68] width 87 height 53
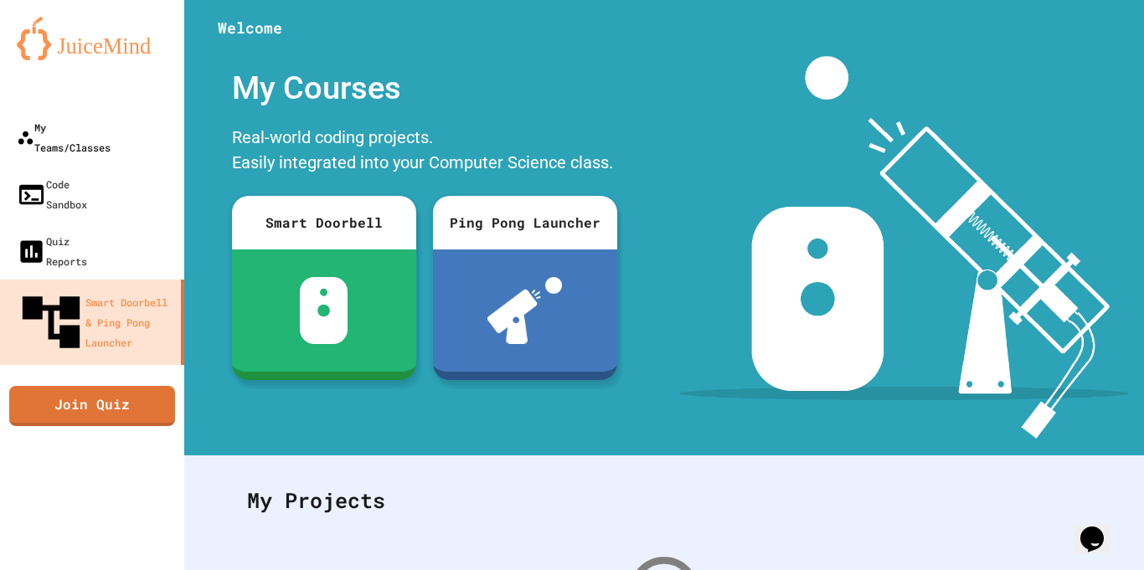
click at [111, 126] on div "My Teams/Classes" at bounding box center [64, 137] width 94 height 40
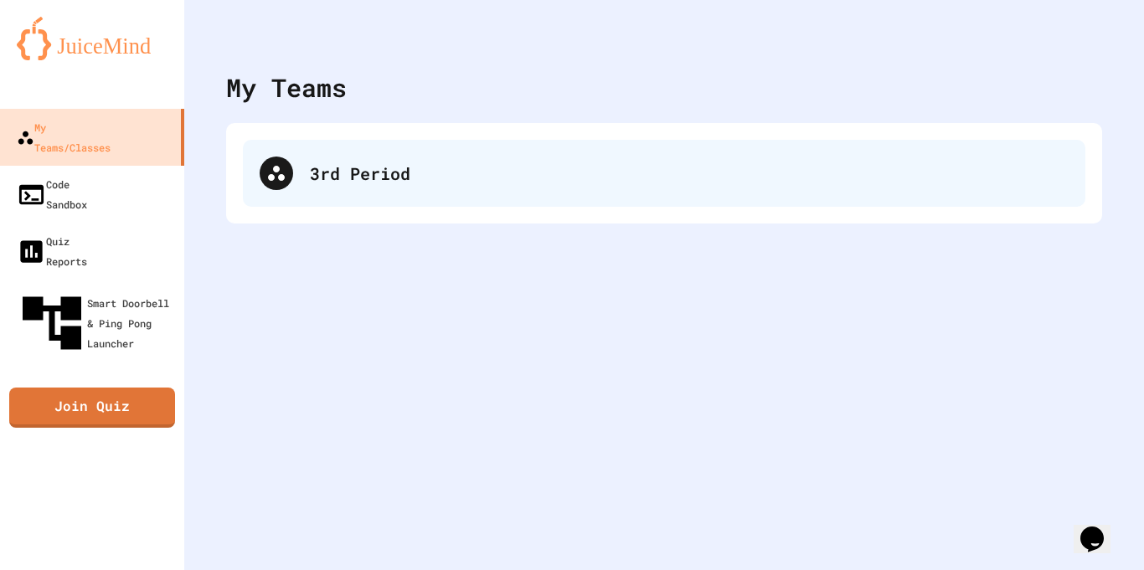
click at [625, 181] on div "3rd Period" at bounding box center [689, 173] width 758 height 25
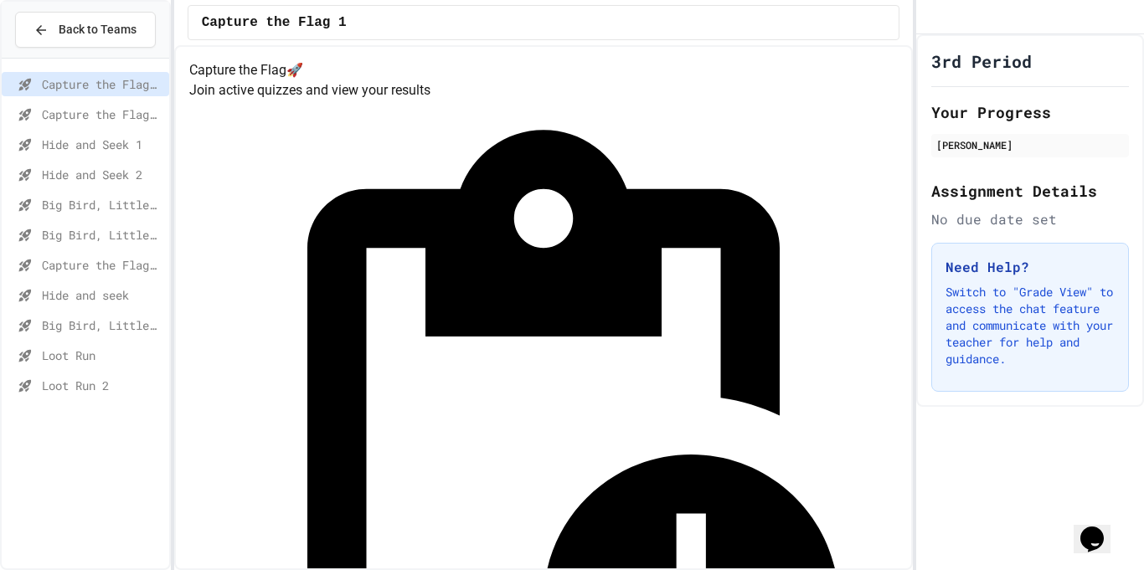
click at [133, 393] on span "Loot Run 2" at bounding box center [102, 386] width 121 height 18
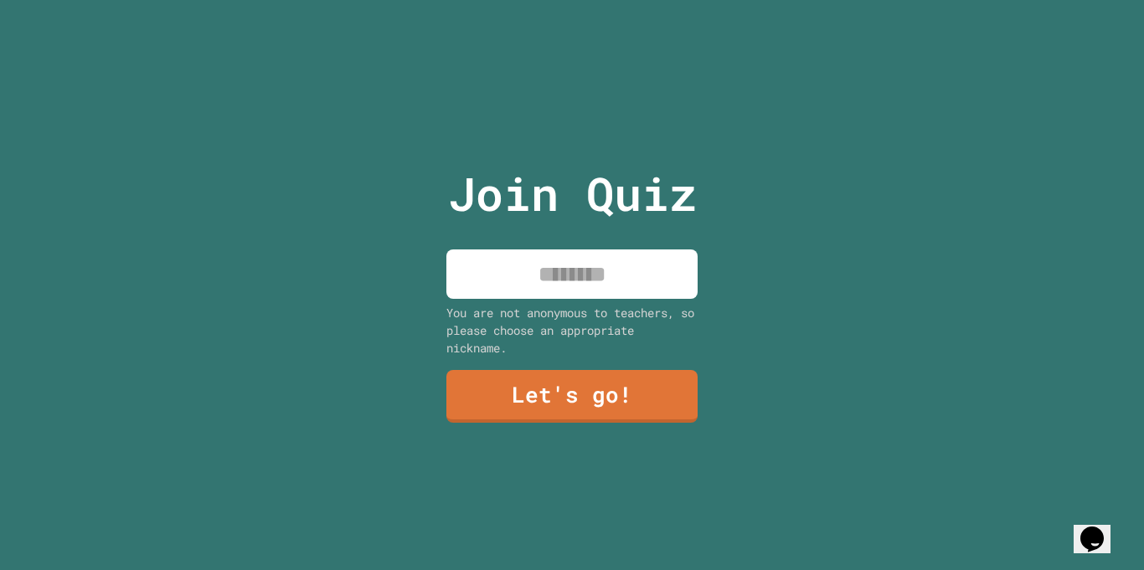
click at [647, 274] on input at bounding box center [571, 273] width 251 height 49
type input "***"
click at [650, 395] on link "Let's go!" at bounding box center [571, 396] width 251 height 53
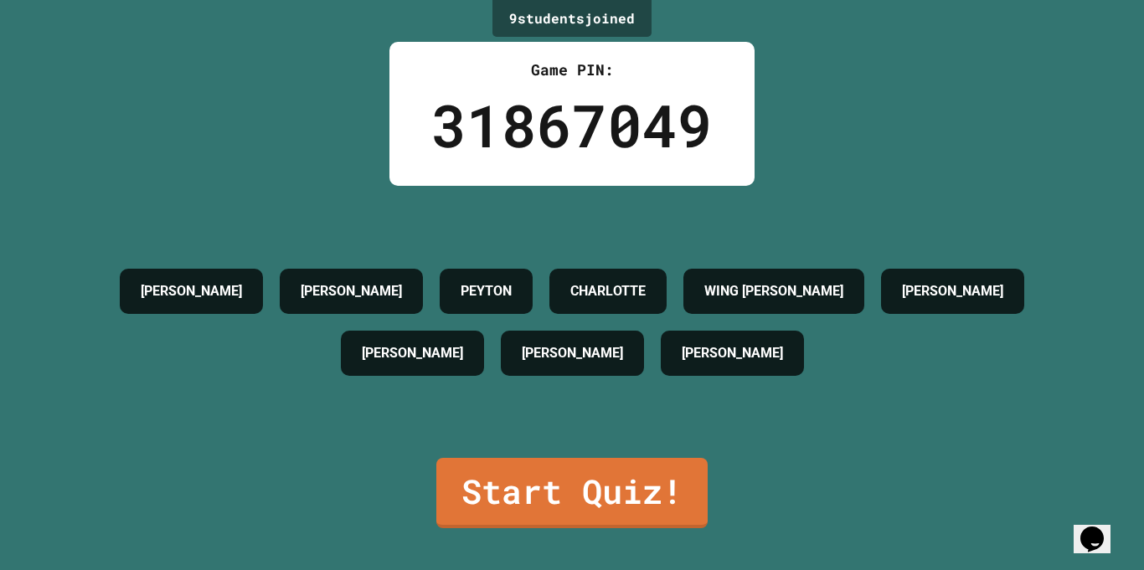
click at [652, 499] on link "Start Quiz!" at bounding box center [571, 493] width 271 height 70
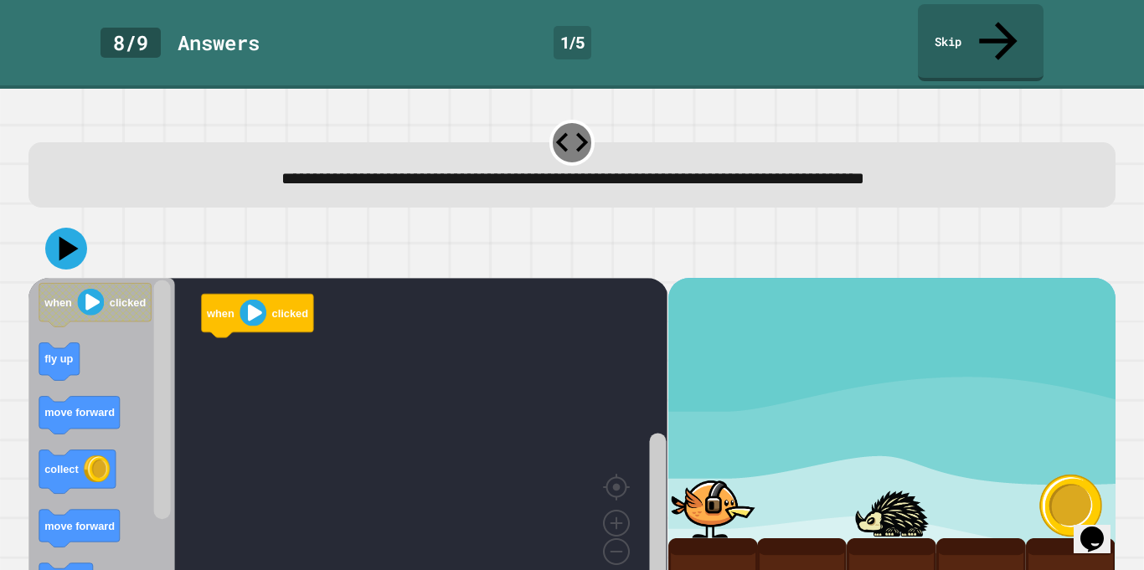
scroll to position [1, 0]
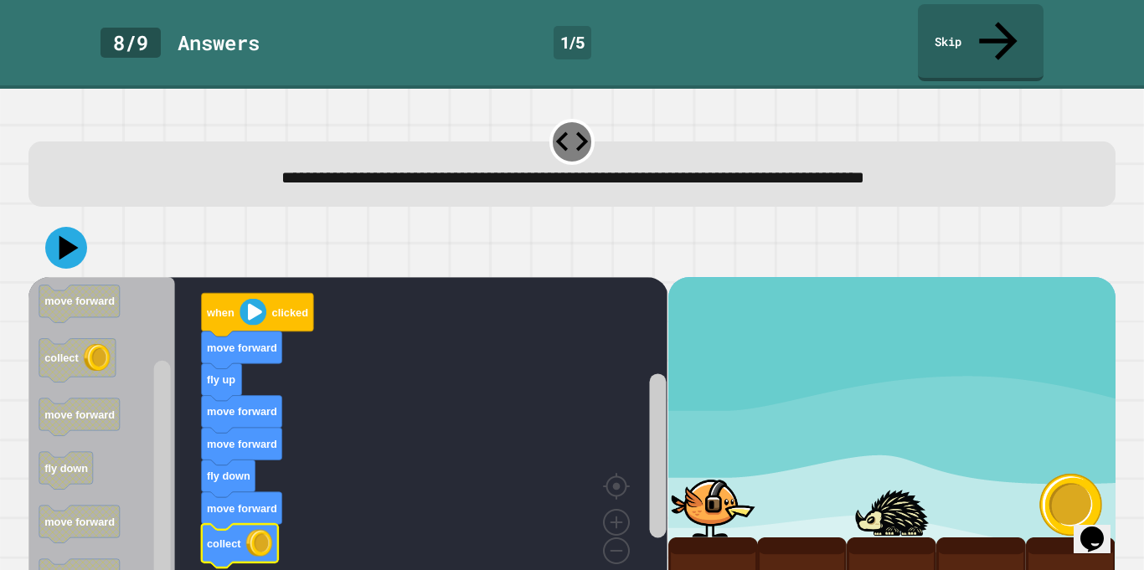
click at [87, 219] on div at bounding box center [571, 248] width 1087 height 59
click at [57, 227] on icon at bounding box center [66, 248] width 42 height 42
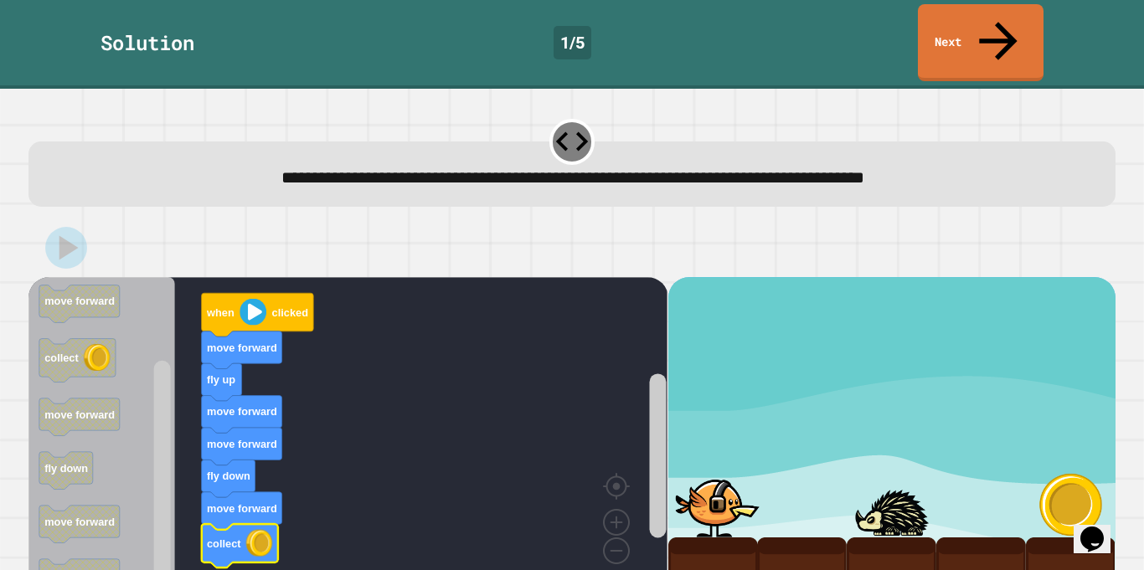
click at [1015, 38] on link "Next" at bounding box center [981, 42] width 126 height 77
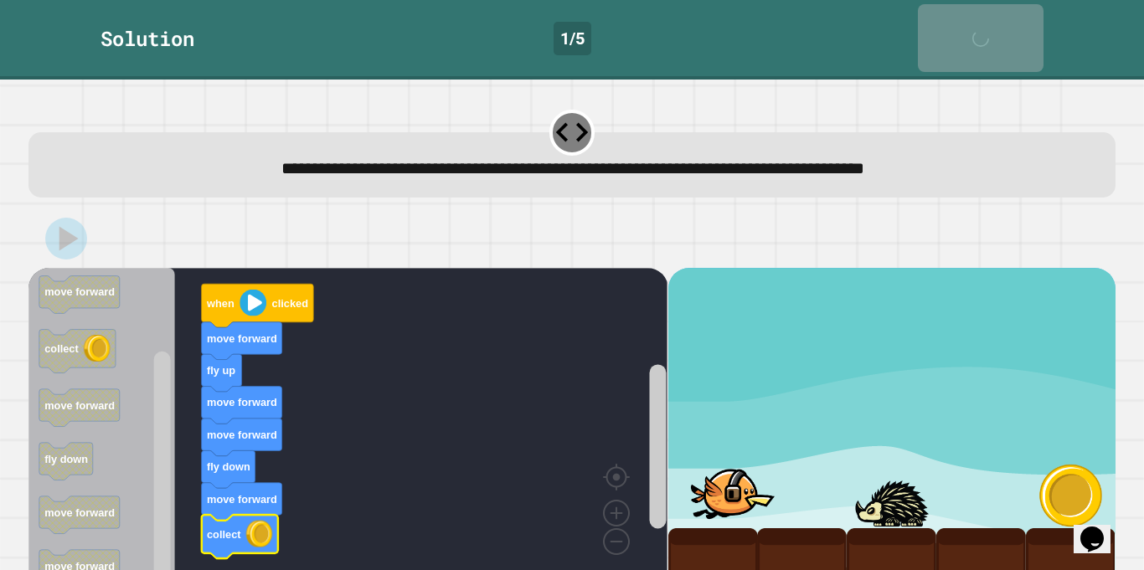
scroll to position [0, 0]
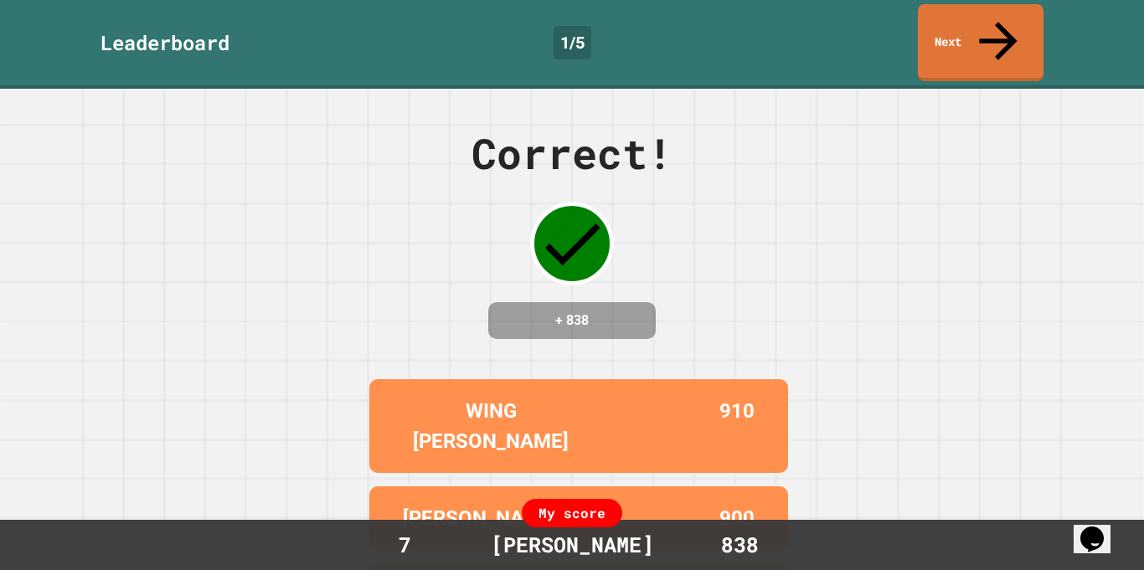
click at [1030, 33] on link "Next" at bounding box center [981, 42] width 126 height 77
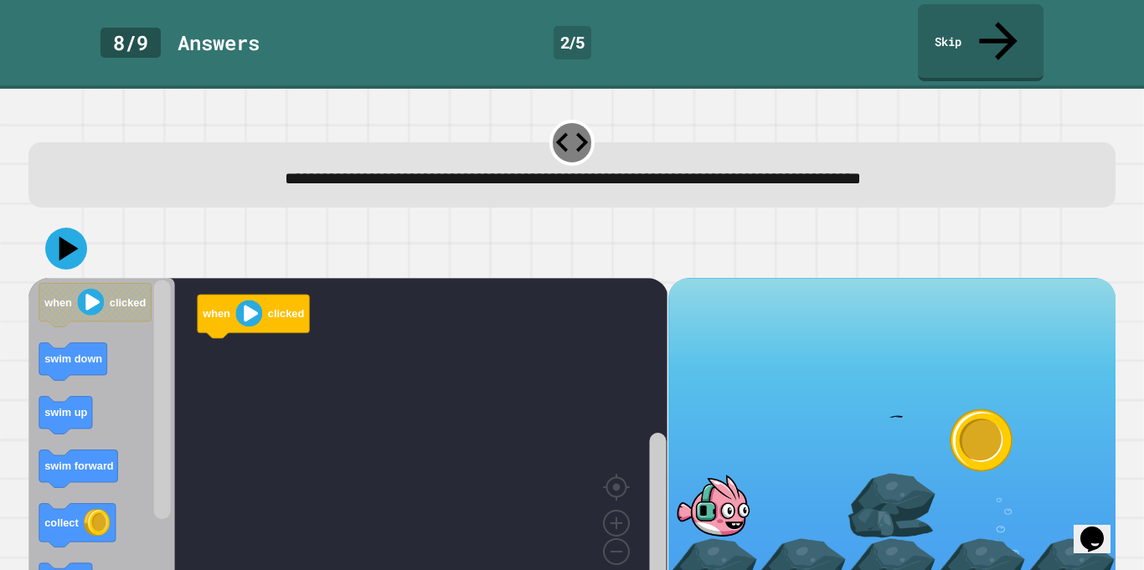
scroll to position [1, 0]
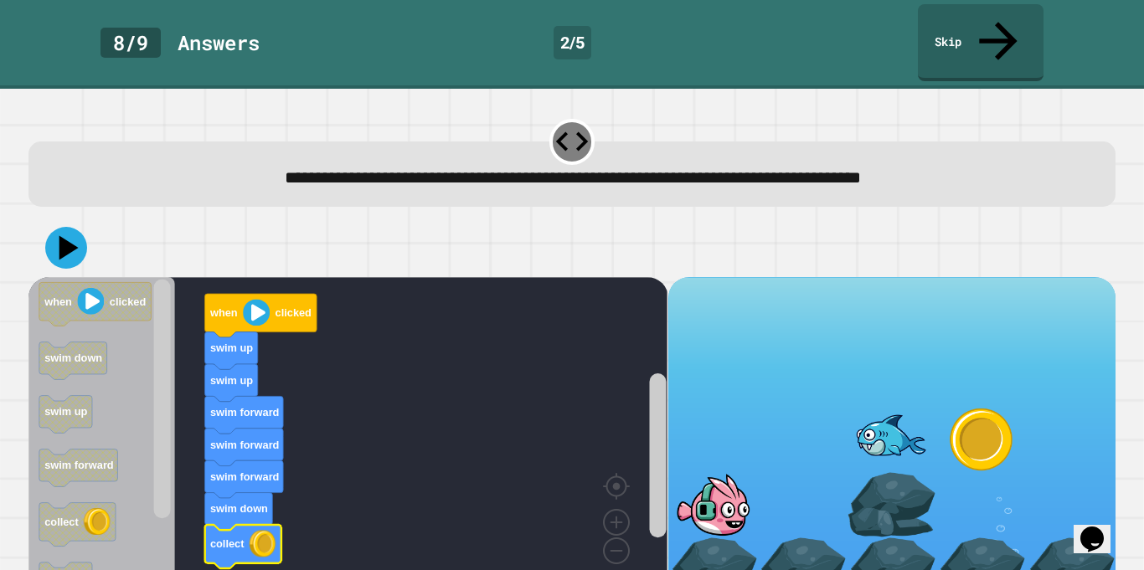
click at [80, 227] on icon at bounding box center [66, 248] width 42 height 42
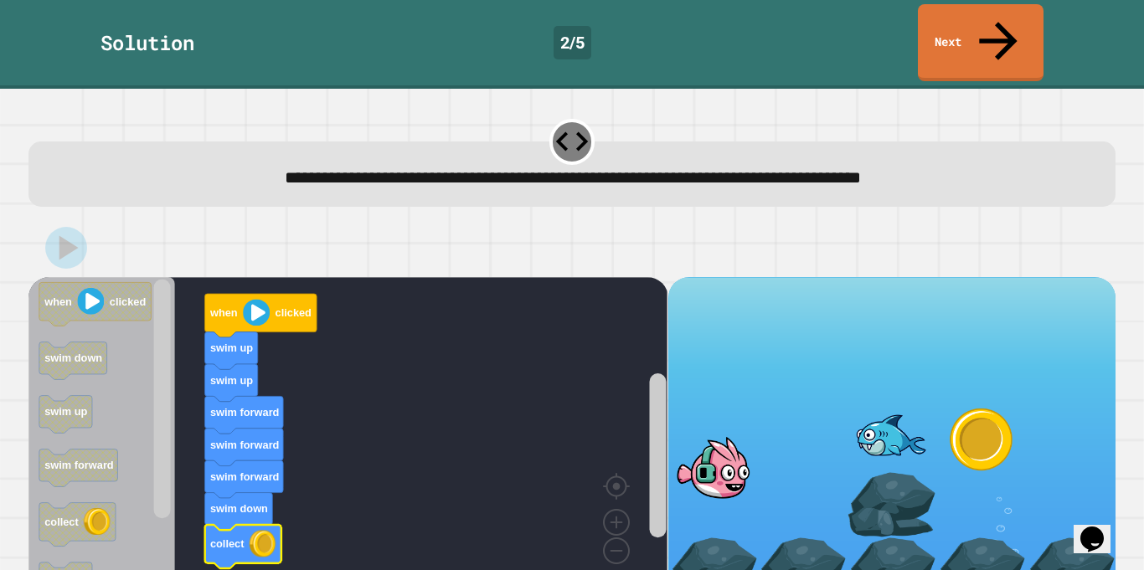
click at [1025, 24] on link "Next" at bounding box center [981, 42] width 126 height 77
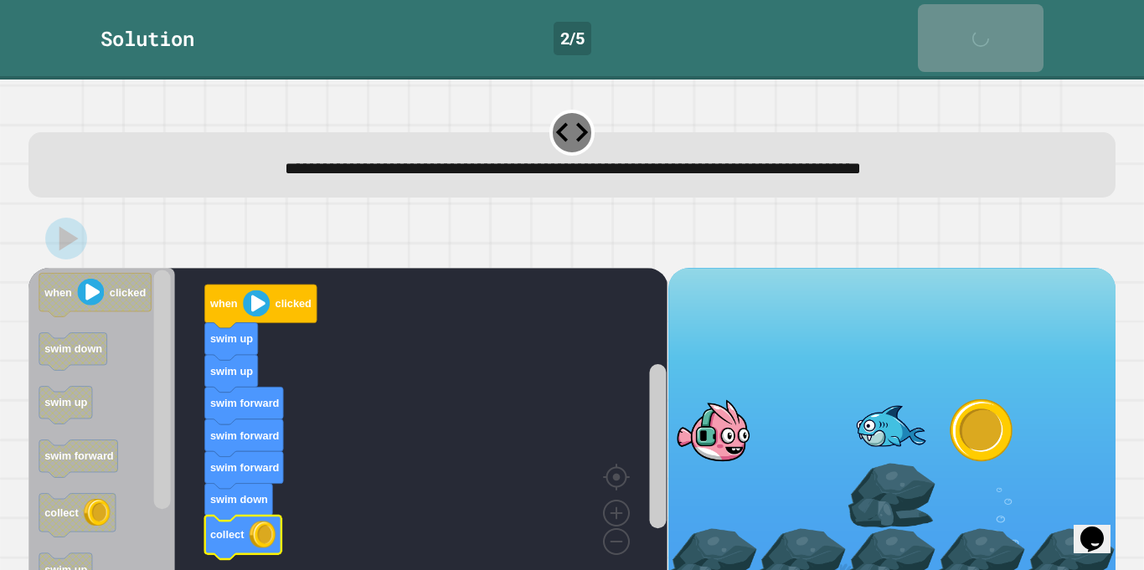
scroll to position [0, 0]
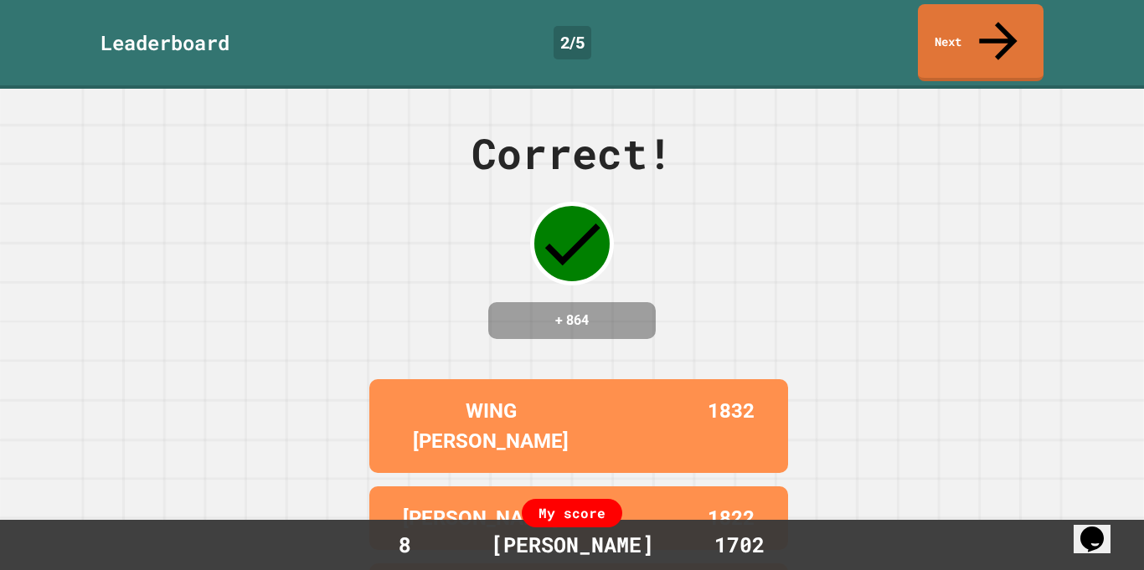
click at [1026, 18] on link "Next" at bounding box center [981, 42] width 126 height 77
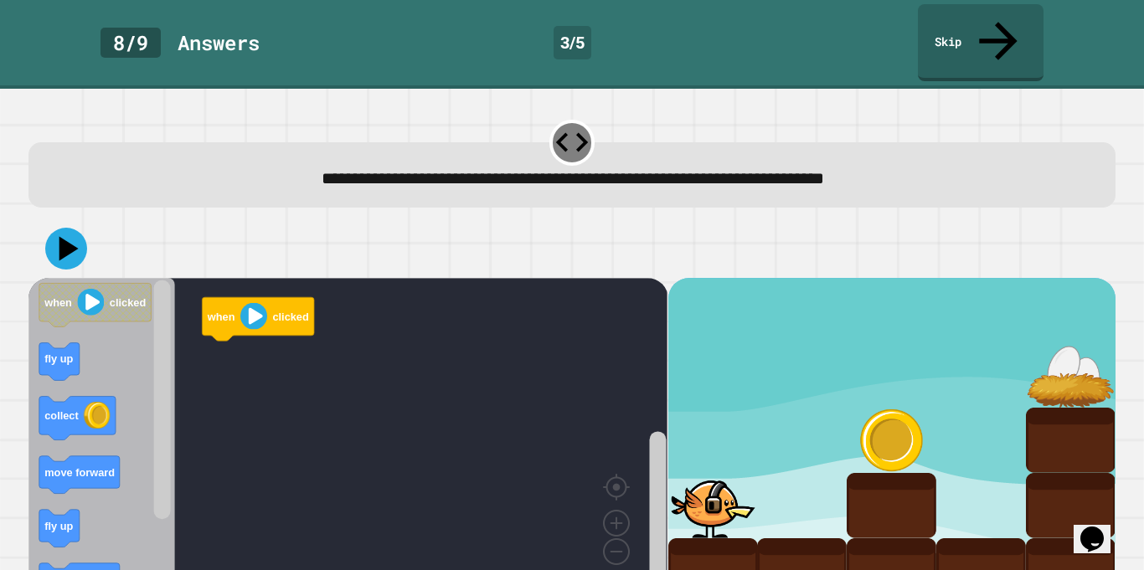
scroll to position [1, 0]
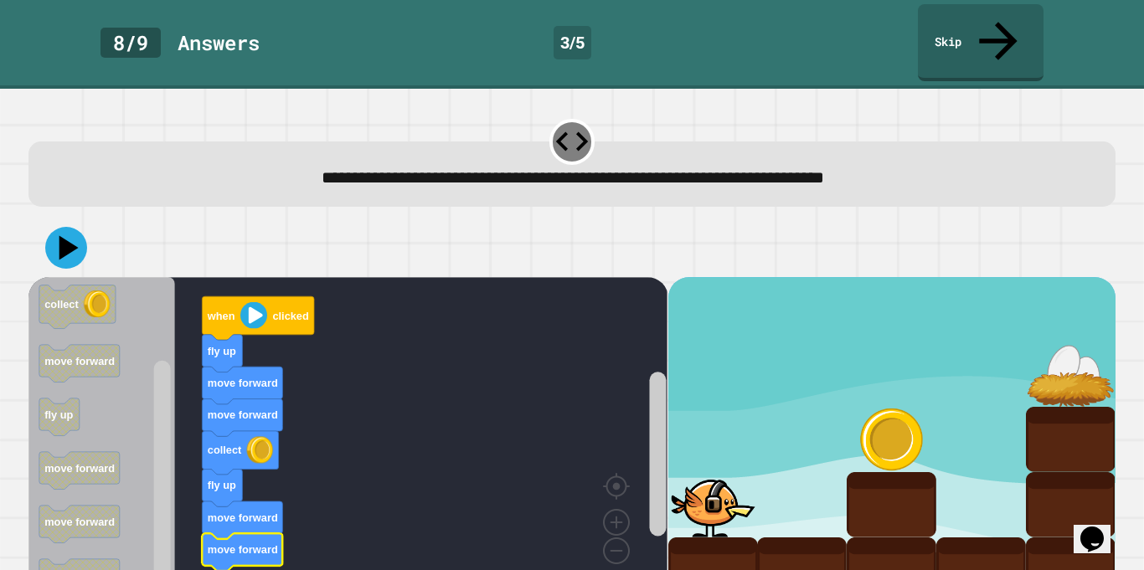
click at [77, 227] on icon at bounding box center [66, 248] width 42 height 42
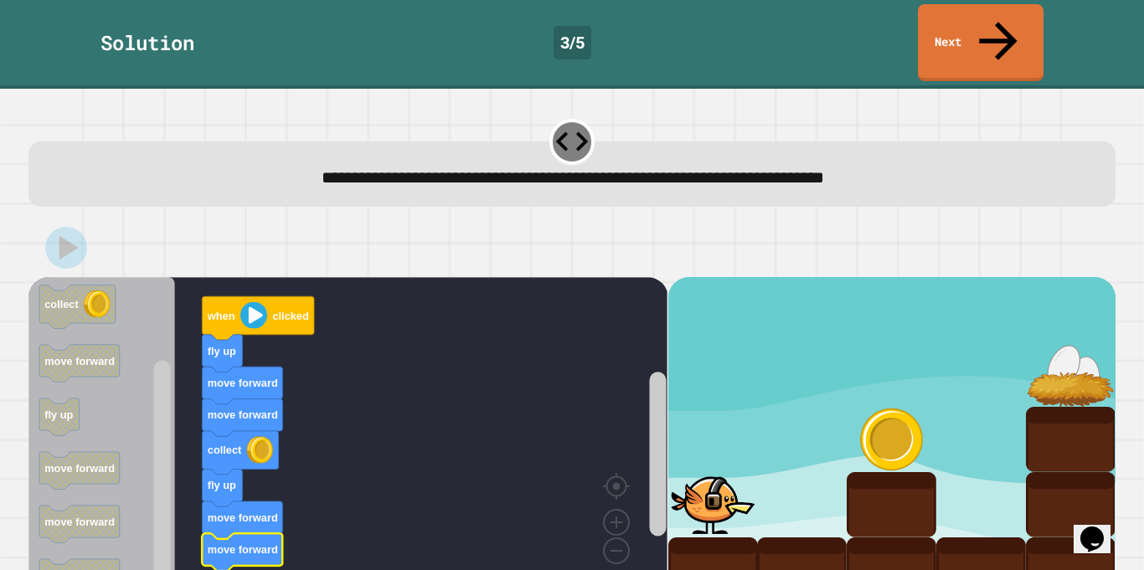
click at [1017, 30] on link "Next" at bounding box center [981, 42] width 126 height 77
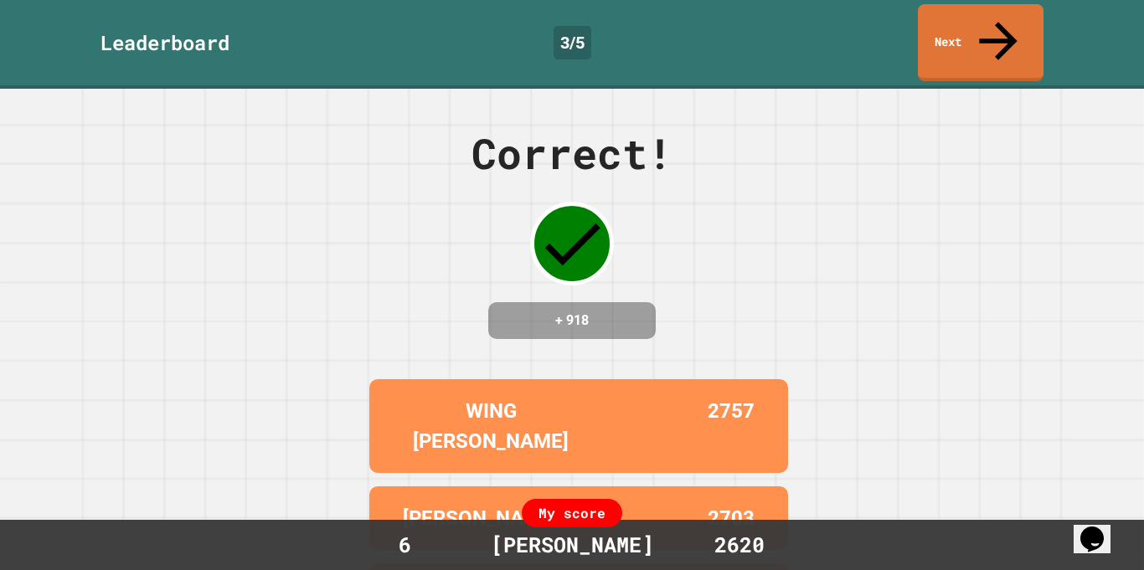
click at [1032, 32] on link "Next" at bounding box center [981, 42] width 126 height 77
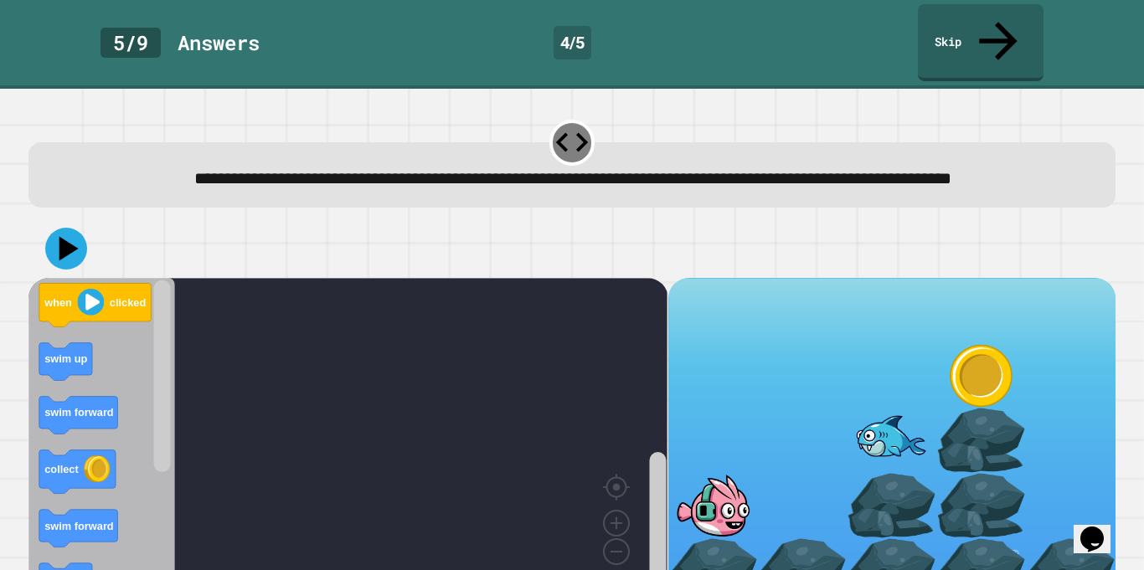
scroll to position [28, 0]
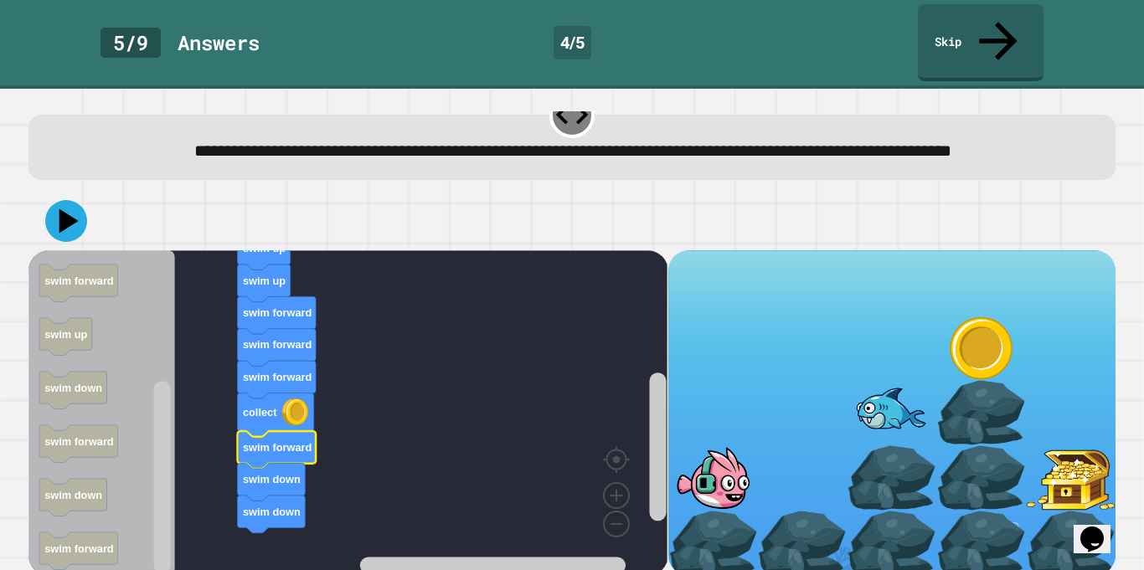
click at [71, 211] on icon at bounding box center [68, 220] width 19 height 24
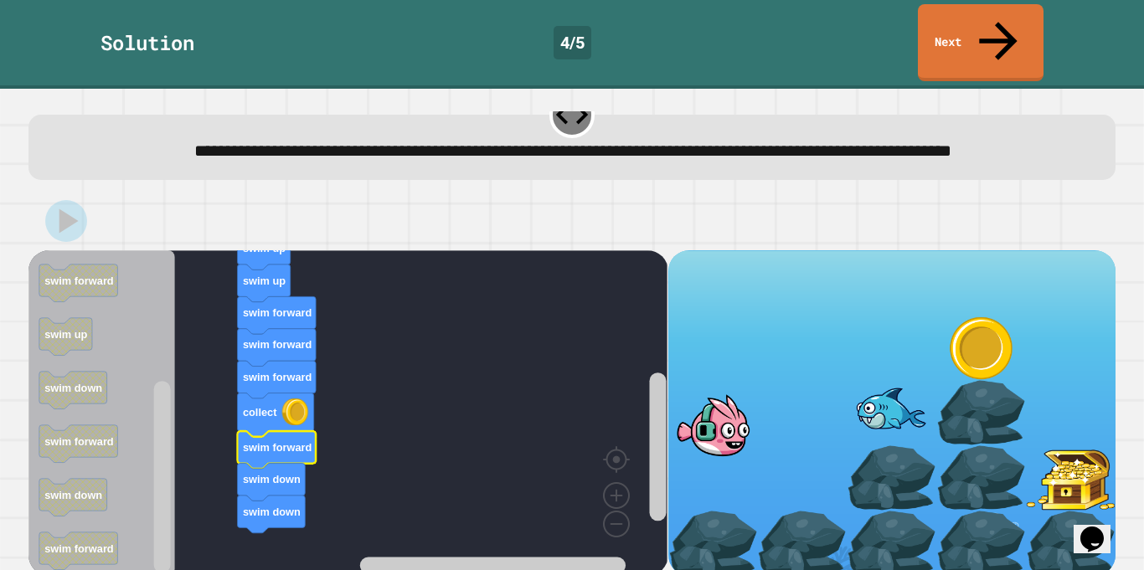
click at [1018, 23] on link "Next" at bounding box center [981, 42] width 126 height 77
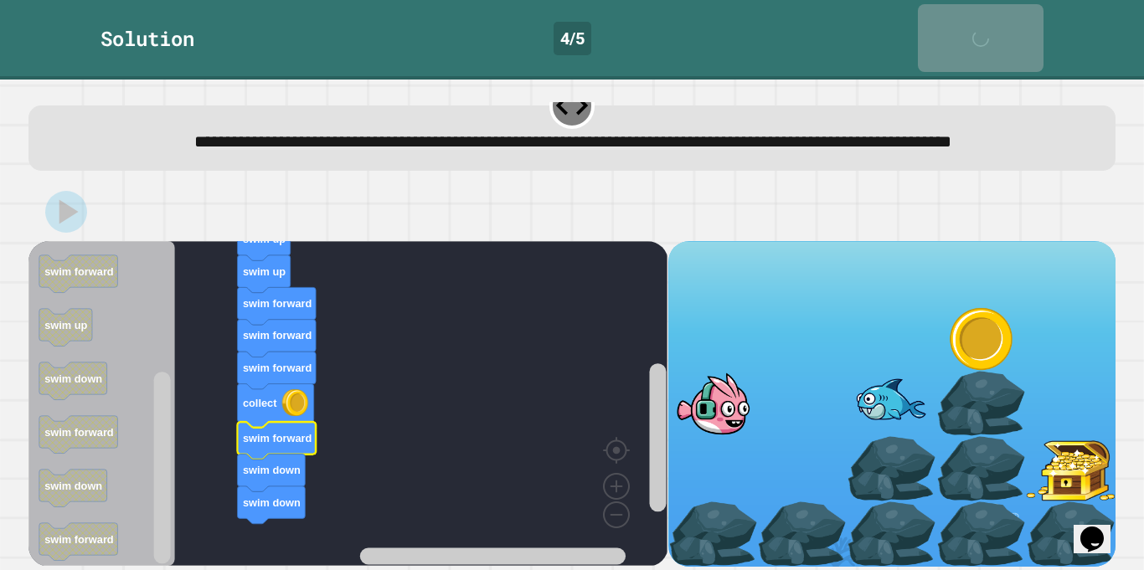
scroll to position [26, 0]
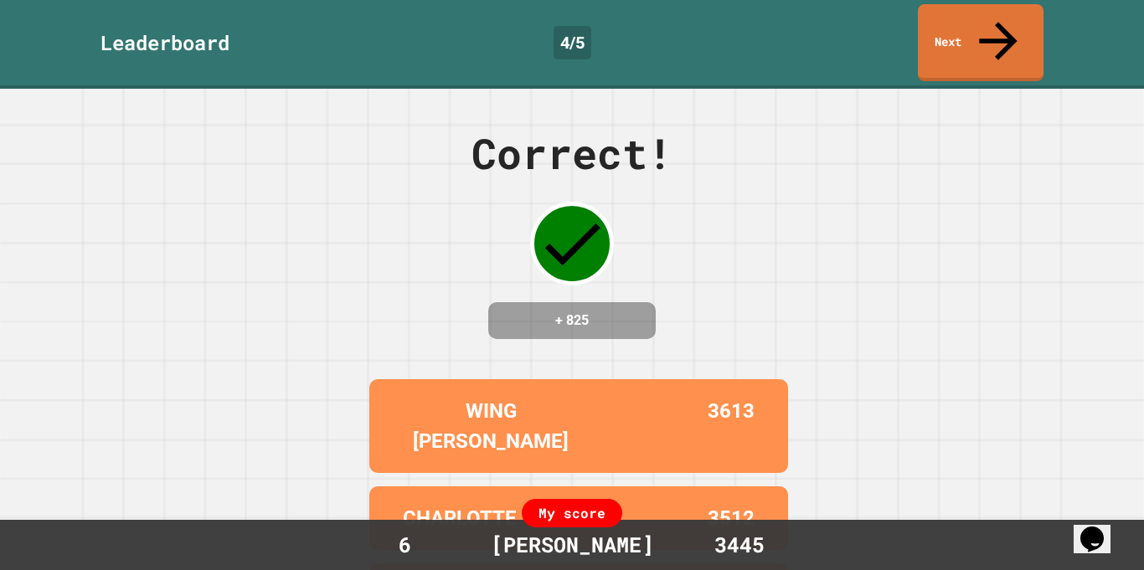
click at [1026, 31] on link "Next" at bounding box center [981, 42] width 126 height 77
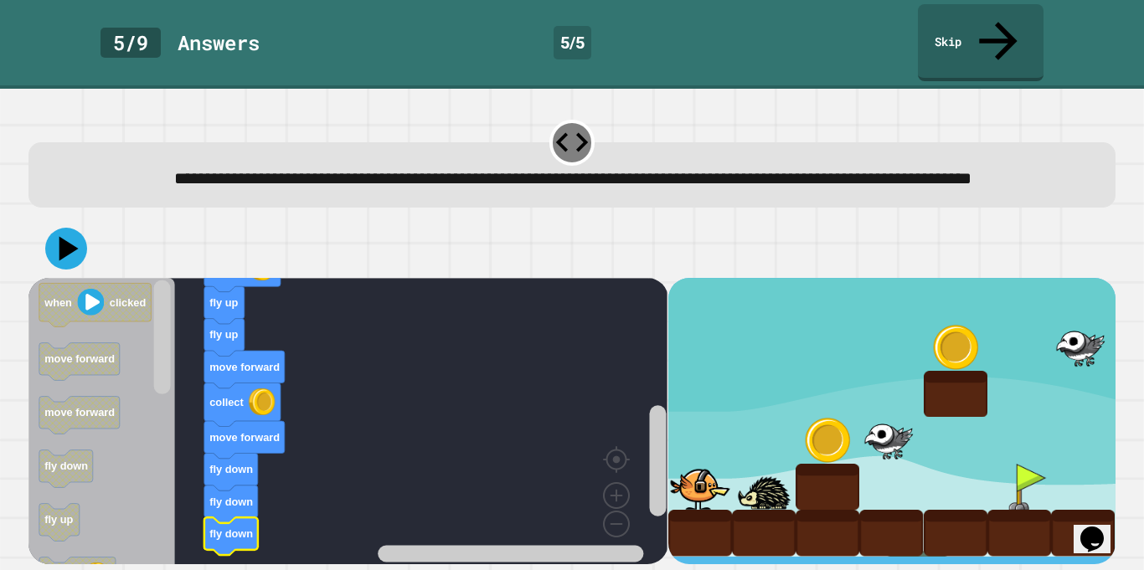
click at [66, 239] on icon at bounding box center [68, 248] width 19 height 24
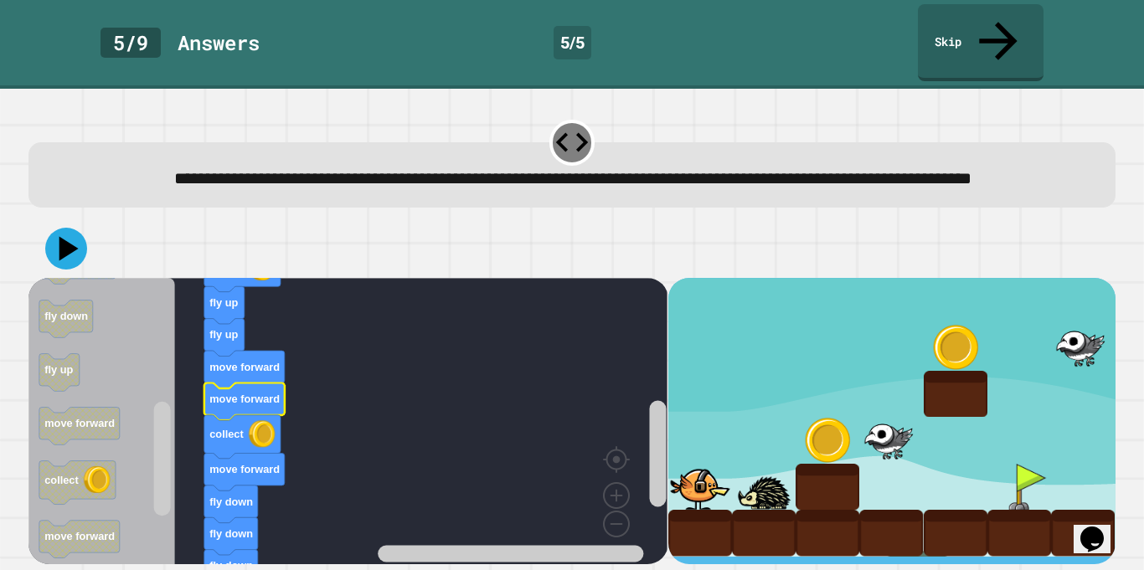
click at [71, 228] on icon at bounding box center [66, 249] width 42 height 42
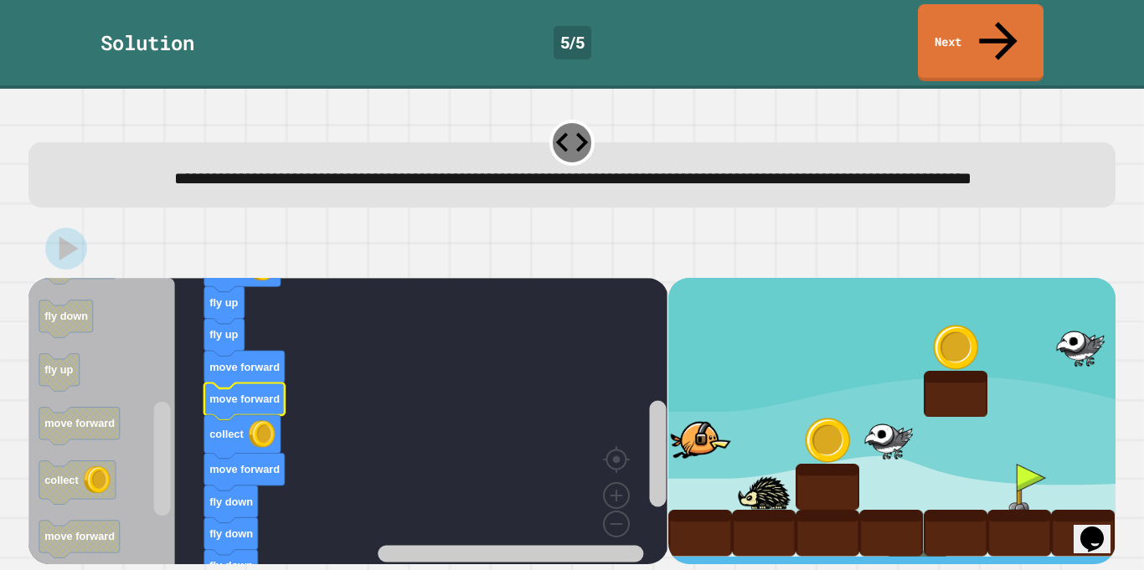
click at [1022, 24] on link "Next" at bounding box center [981, 42] width 126 height 77
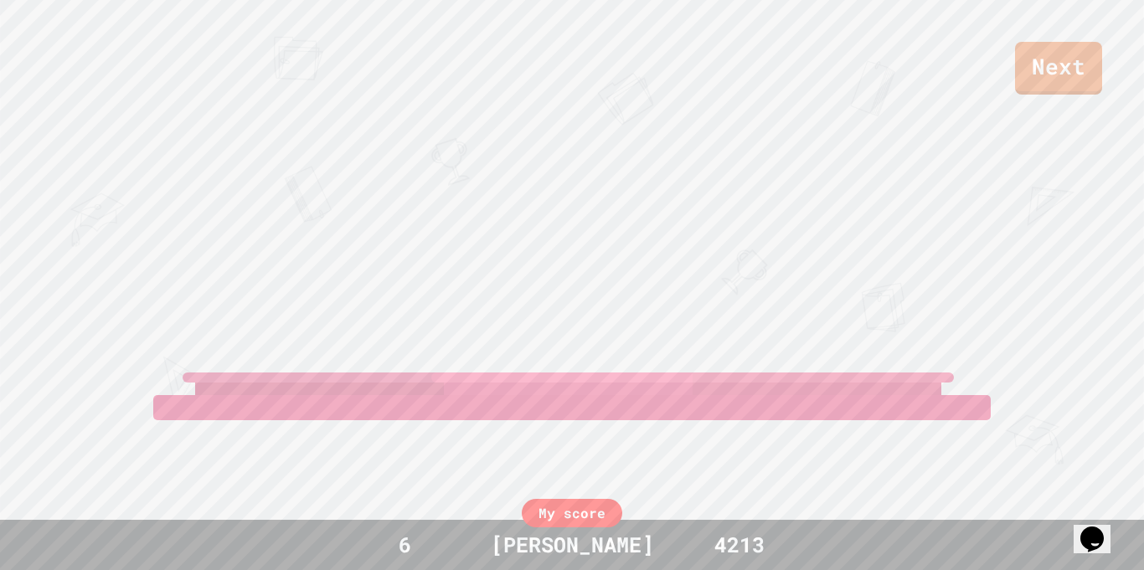
click at [1089, 85] on link "Next" at bounding box center [1058, 68] width 87 height 53
